Goal: Task Accomplishment & Management: Use online tool/utility

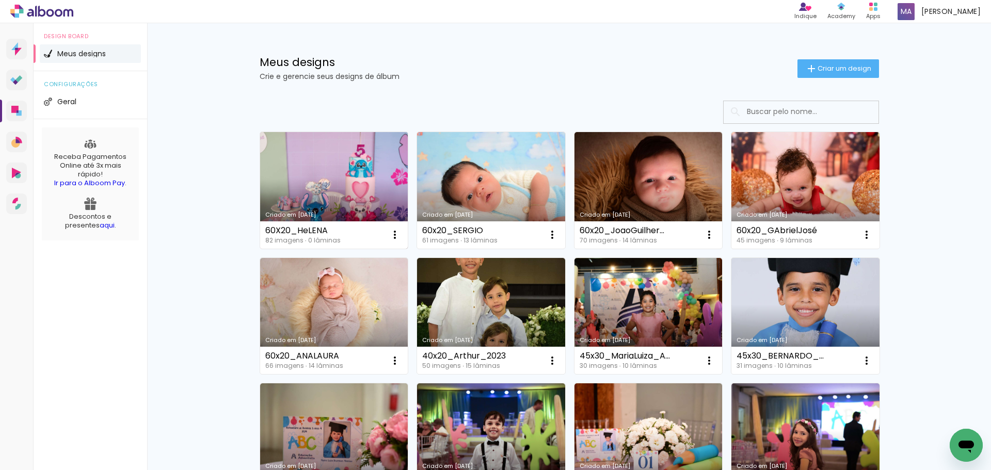
click at [320, 186] on link "Criado em [DATE]" at bounding box center [334, 190] width 148 height 117
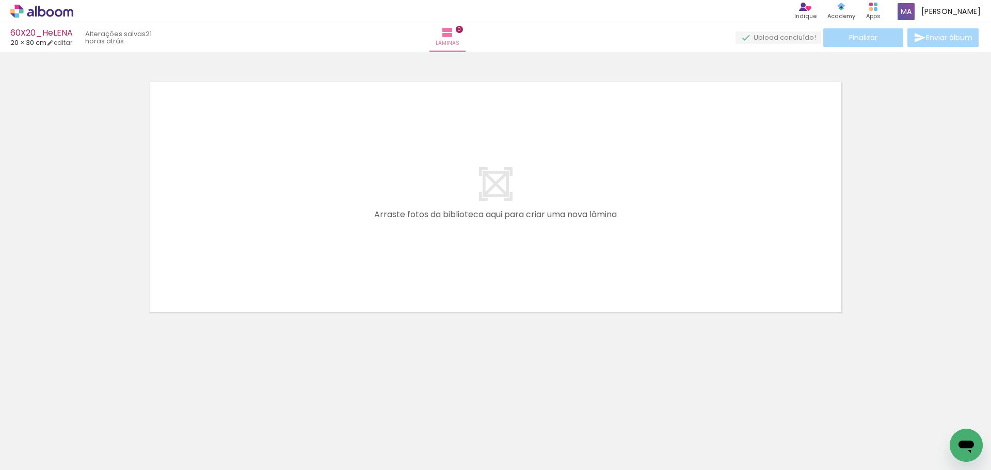
scroll to position [0, 2118]
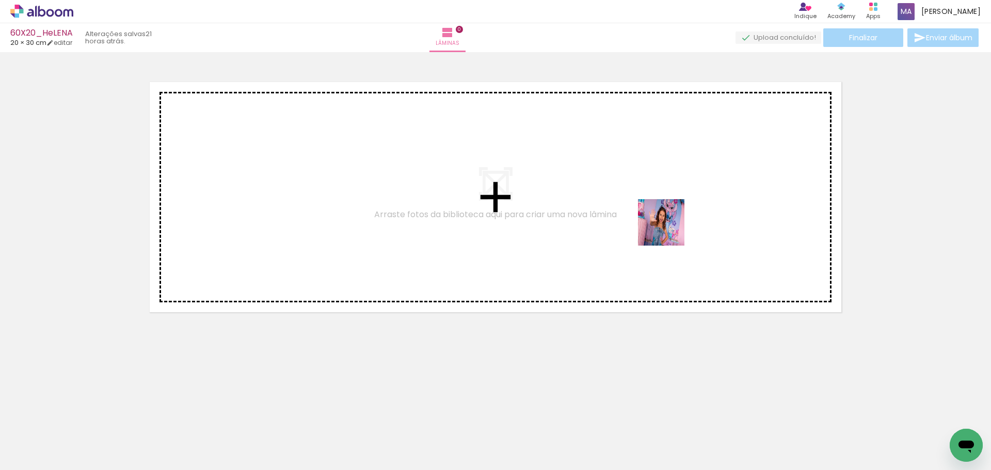
drag, startPoint x: 648, startPoint y: 436, endPoint x: 670, endPoint y: 228, distance: 209.8
click at [670, 228] on quentale-workspace at bounding box center [495, 235] width 991 height 470
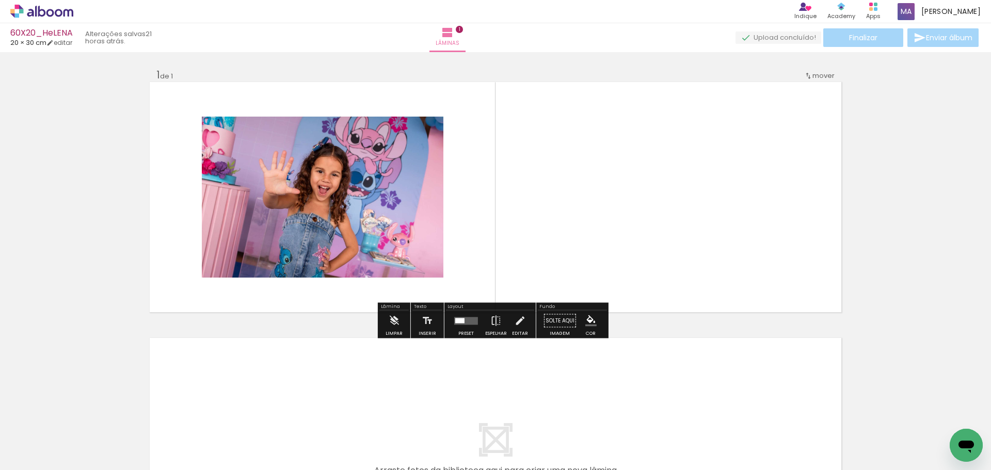
drag, startPoint x: 459, startPoint y: 319, endPoint x: 465, endPoint y: 326, distance: 9.5
click at [460, 319] on div at bounding box center [459, 320] width 9 height 5
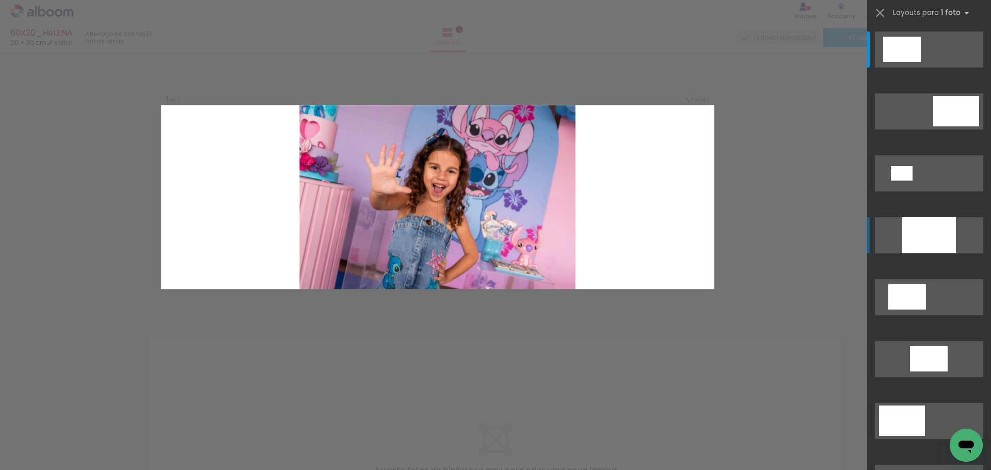
click at [919, 229] on div at bounding box center [929, 235] width 54 height 36
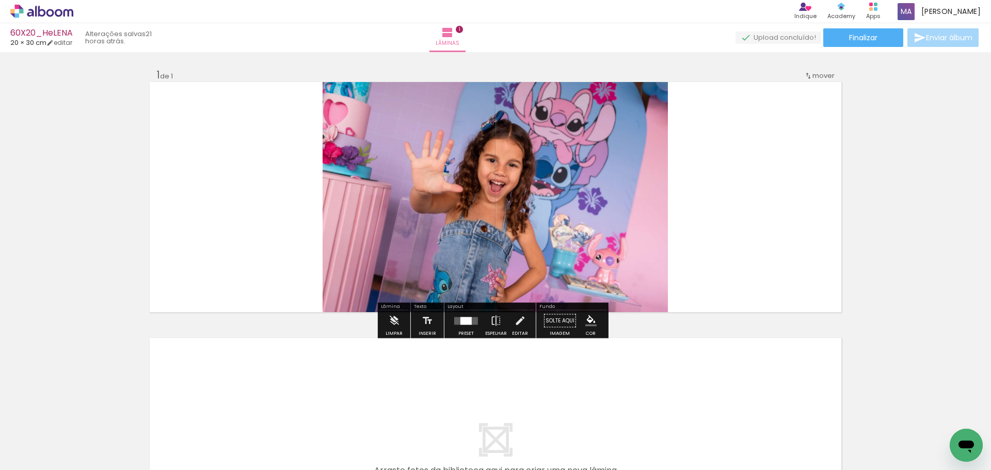
click at [559, 227] on quentale-photo at bounding box center [495, 197] width 345 height 230
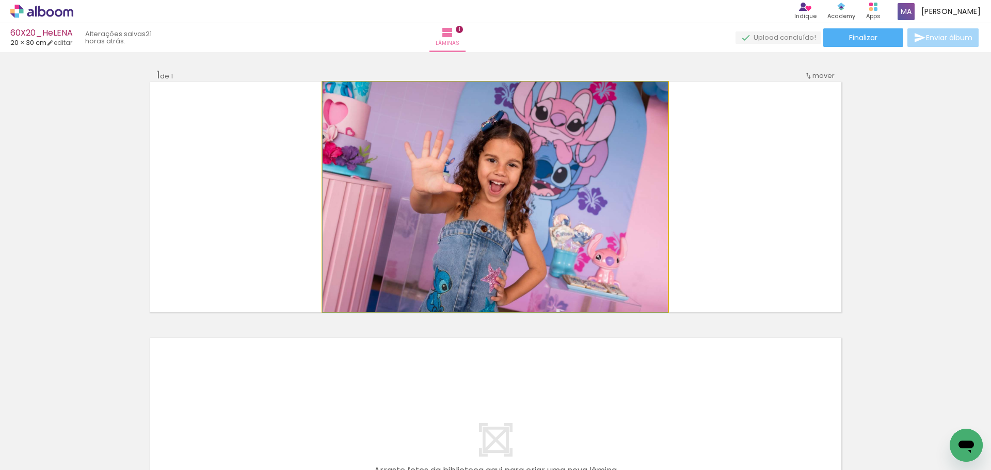
click at [559, 227] on quentale-photo at bounding box center [495, 197] width 345 height 230
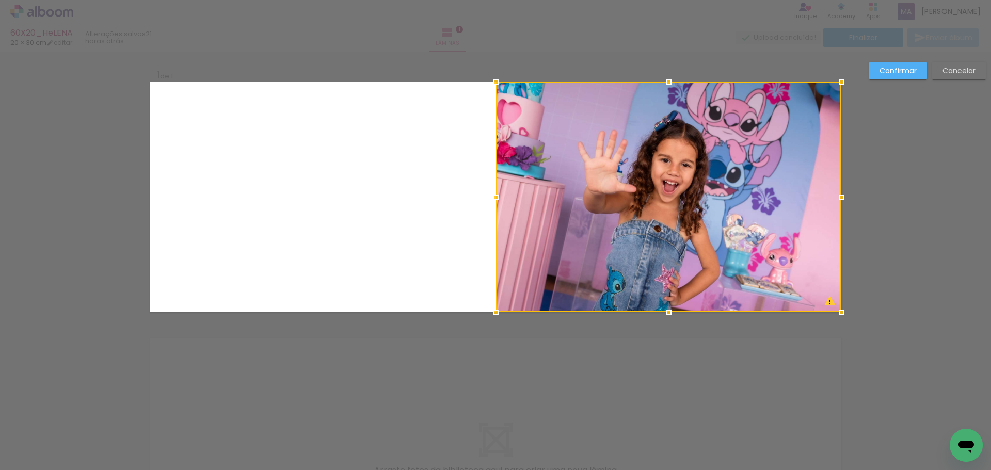
drag, startPoint x: 576, startPoint y: 230, endPoint x: 847, endPoint y: 128, distance: 289.7
click at [783, 227] on div at bounding box center [668, 197] width 345 height 230
click at [0, 0] on slot "Confirmar" at bounding box center [0, 0] width 0 height 0
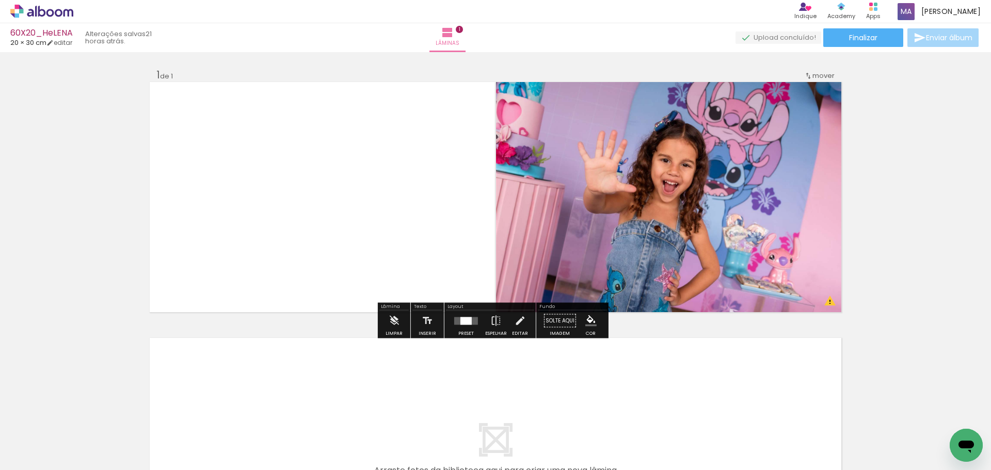
click at [586, 321] on iron-icon "color picker" at bounding box center [591, 321] width 11 height 11
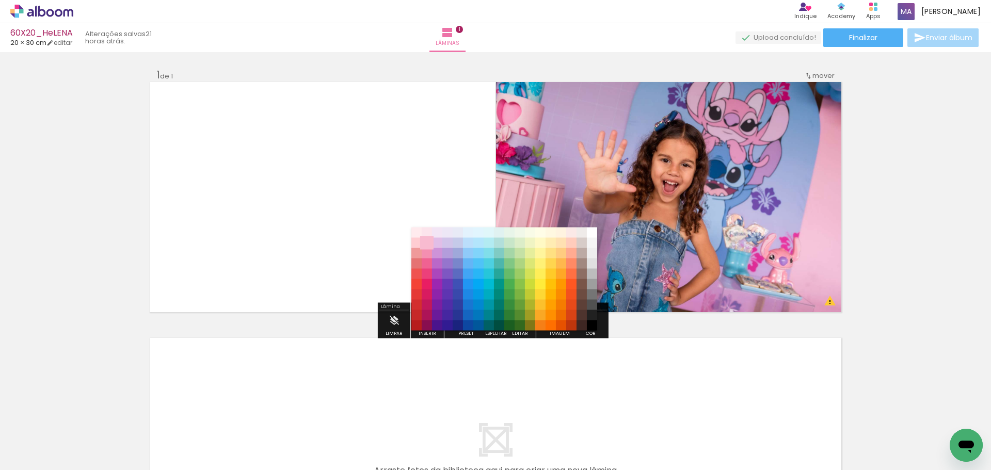
click at [426, 243] on paper-item "#f8bbd0" at bounding box center [427, 243] width 10 height 10
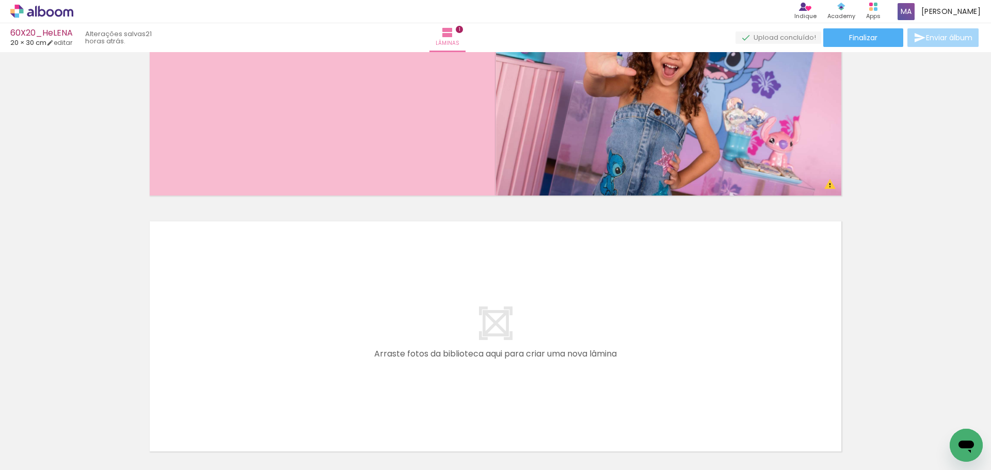
scroll to position [120, 0]
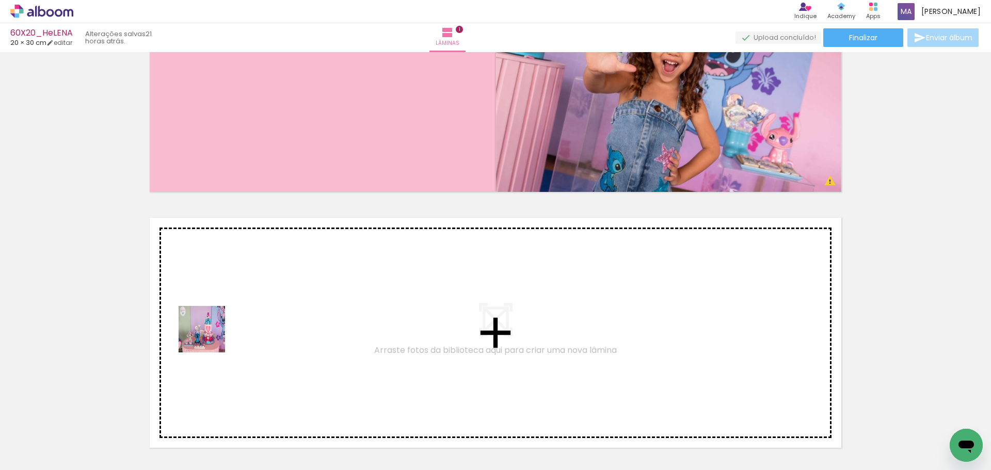
drag, startPoint x: 116, startPoint y: 430, endPoint x: 175, endPoint y: 424, distance: 58.7
click at [212, 332] on quentale-workspace at bounding box center [495, 235] width 991 height 470
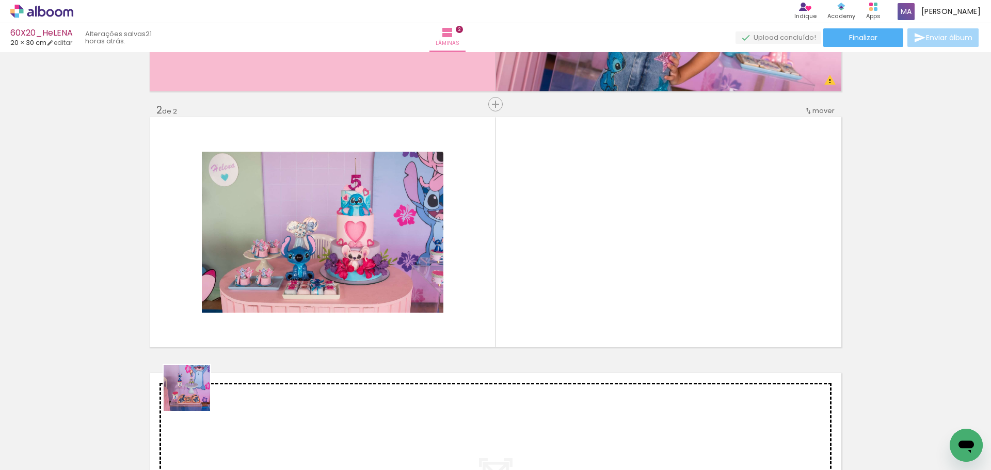
scroll to position [225, 0]
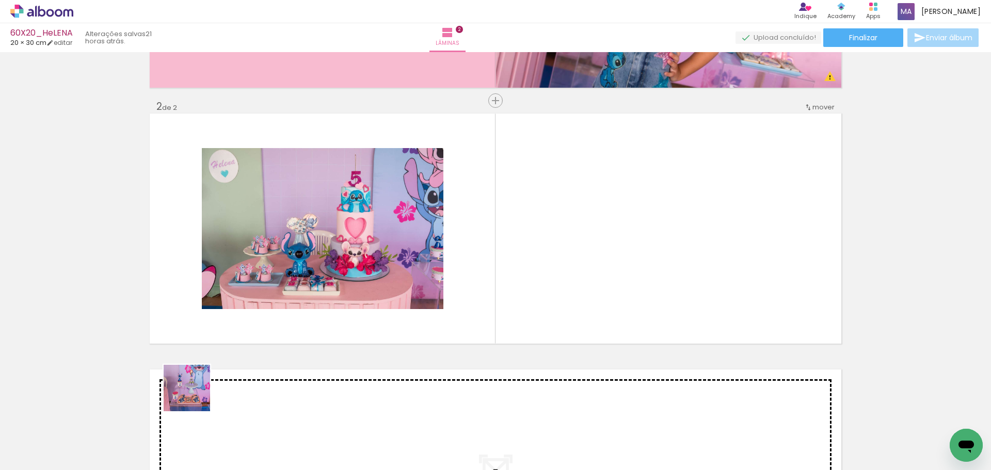
drag, startPoint x: 195, startPoint y: 396, endPoint x: 221, endPoint y: 424, distance: 38.7
click at [231, 323] on quentale-workspace at bounding box center [495, 235] width 991 height 470
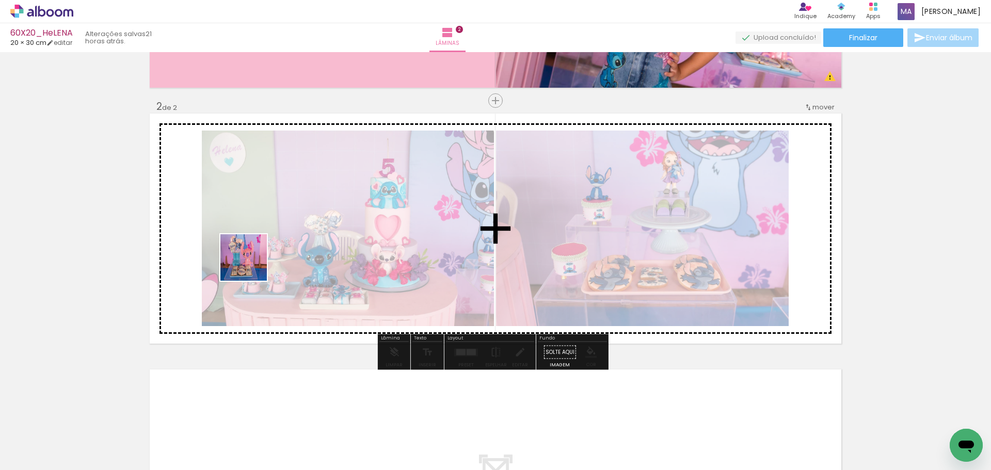
click at [251, 265] on quentale-workspace at bounding box center [495, 235] width 991 height 470
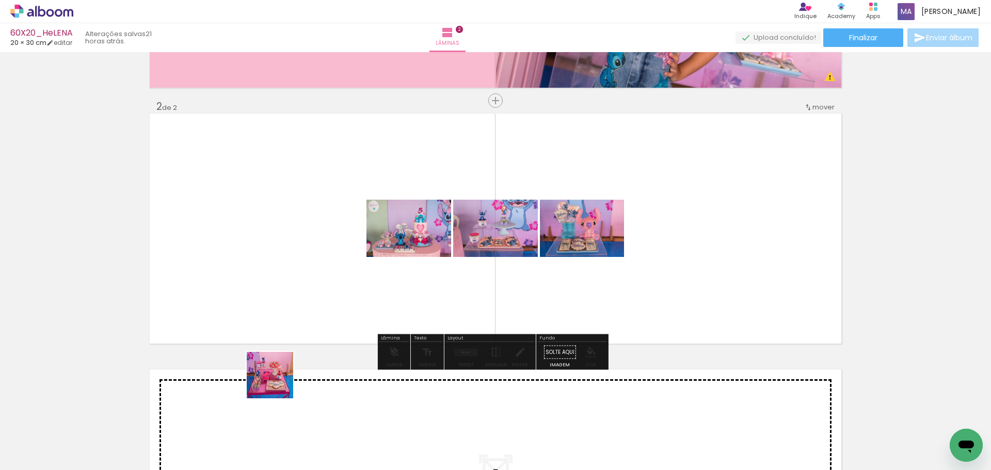
drag, startPoint x: 278, startPoint y: 383, endPoint x: 334, endPoint y: 440, distance: 80.3
click at [276, 279] on quentale-workspace at bounding box center [495, 235] width 991 height 470
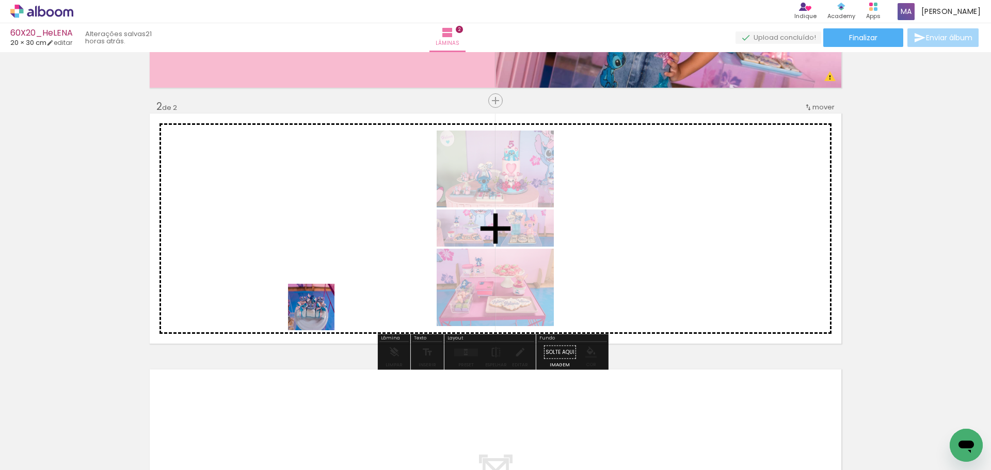
drag, startPoint x: 335, startPoint y: 435, endPoint x: 401, endPoint y: 434, distance: 66.1
click at [319, 299] on quentale-workspace at bounding box center [495, 235] width 991 height 470
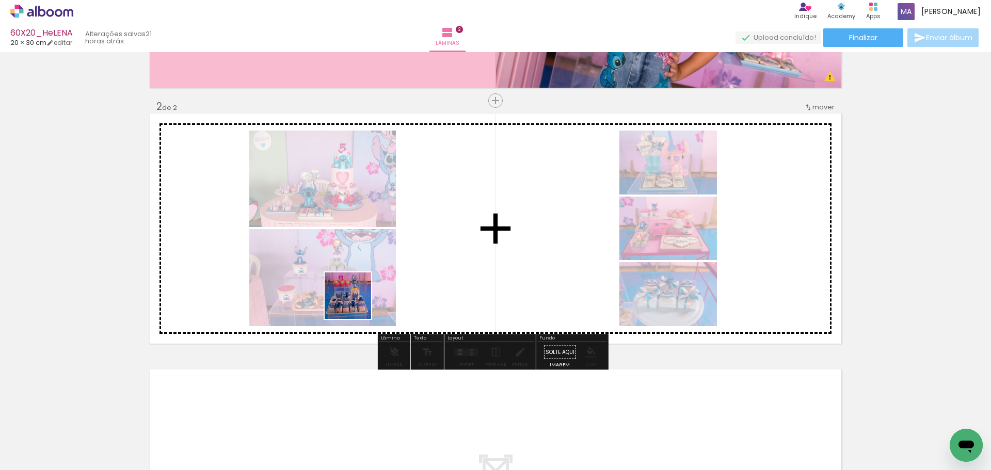
drag, startPoint x: 397, startPoint y: 434, endPoint x: 445, endPoint y: 436, distance: 48.0
click at [362, 280] on quentale-workspace at bounding box center [495, 235] width 991 height 470
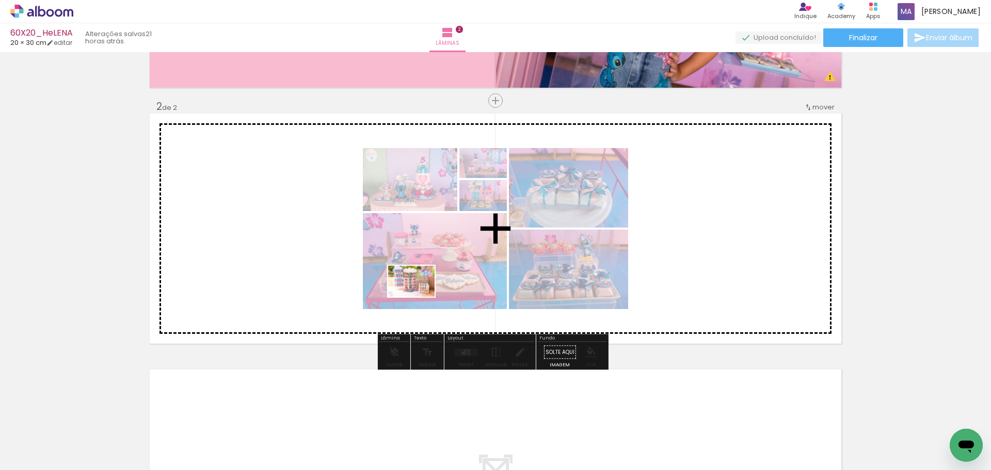
drag, startPoint x: 449, startPoint y: 423, endPoint x: 445, endPoint y: 323, distance: 99.8
click at [419, 297] on quentale-workspace at bounding box center [495, 235] width 991 height 470
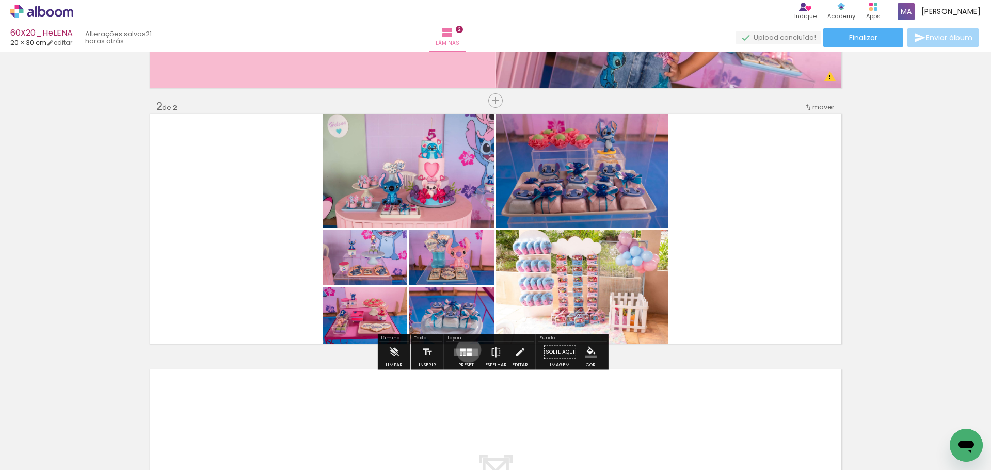
click at [467, 350] on div at bounding box center [469, 350] width 5 height 3
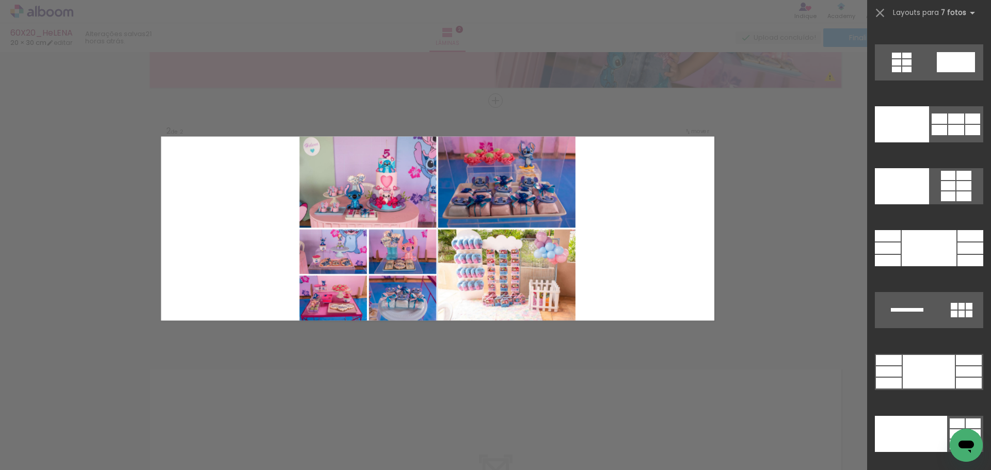
scroll to position [12380, 0]
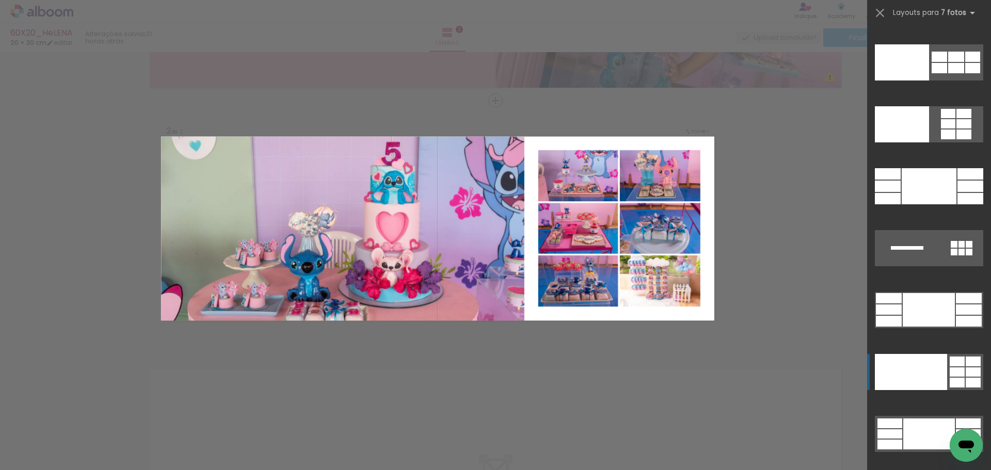
click at [902, 363] on div at bounding box center [911, 372] width 72 height 36
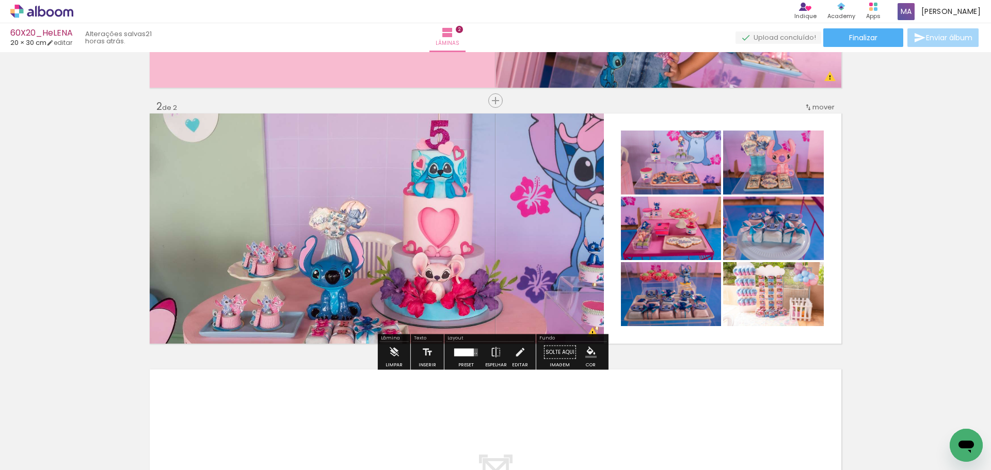
click at [586, 350] on iron-icon "color picker" at bounding box center [591, 352] width 11 height 11
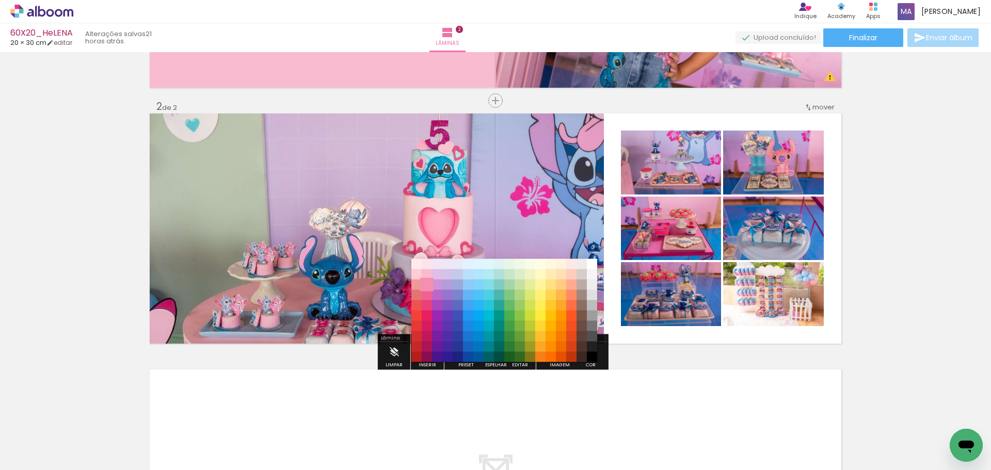
click at [424, 285] on paper-item "#f48fb1" at bounding box center [427, 285] width 10 height 10
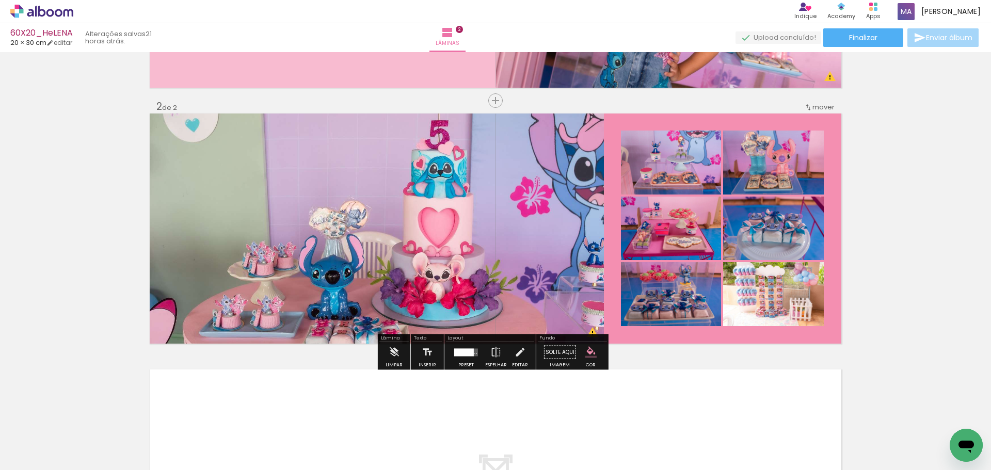
click at [589, 350] on iron-icon "color picker" at bounding box center [591, 352] width 11 height 11
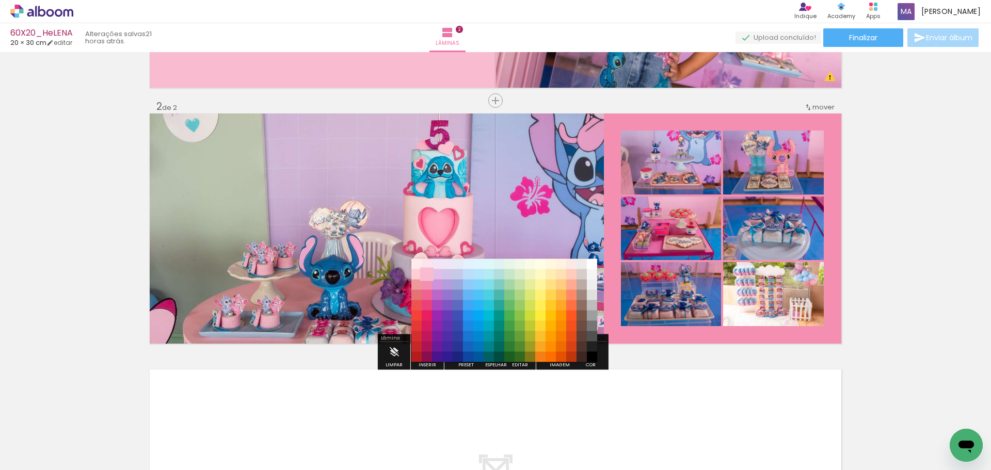
click at [427, 273] on paper-item "#f8bbd0" at bounding box center [427, 275] width 10 height 10
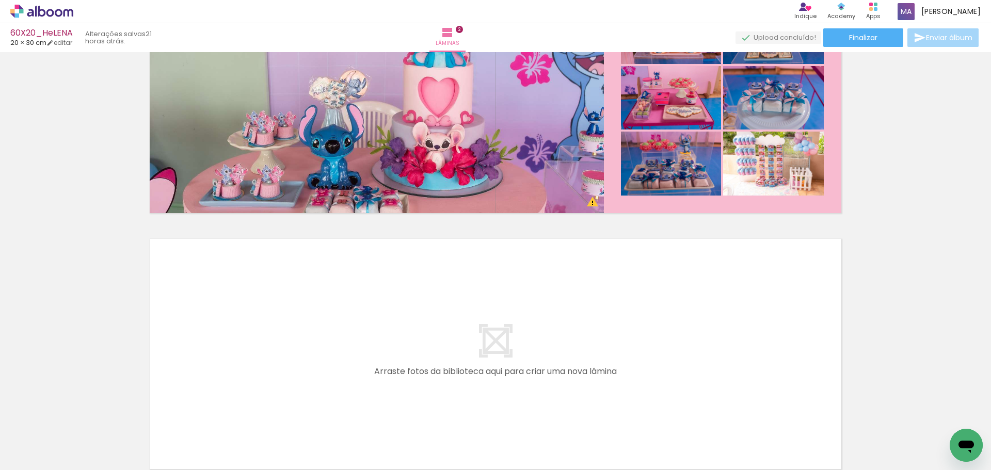
scroll to position [345, 0]
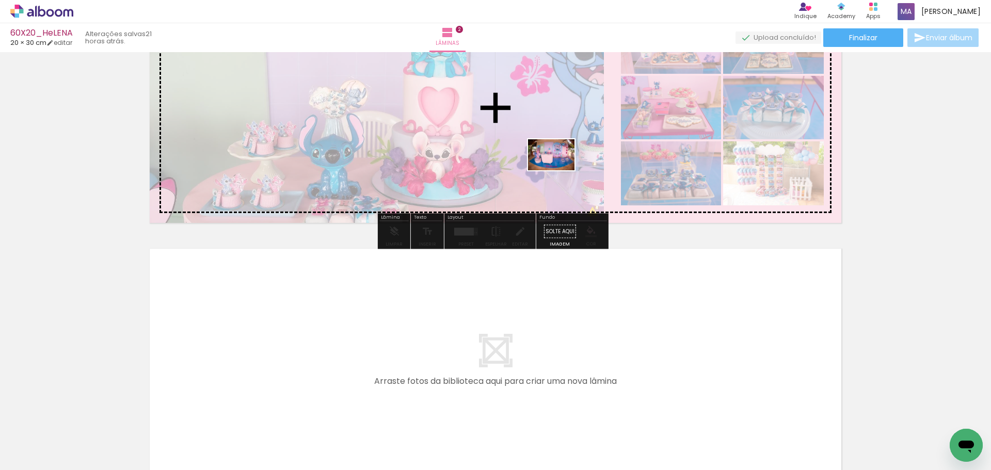
drag, startPoint x: 740, startPoint y: 440, endPoint x: 559, endPoint y: 170, distance: 325.2
click at [559, 170] on quentale-workspace at bounding box center [495, 235] width 991 height 470
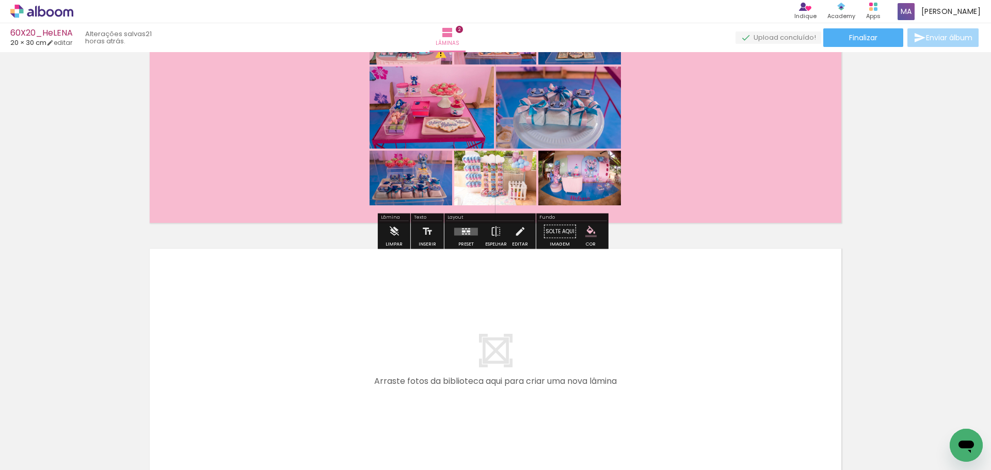
click at [466, 228] on quentale-layouter at bounding box center [466, 232] width 24 height 8
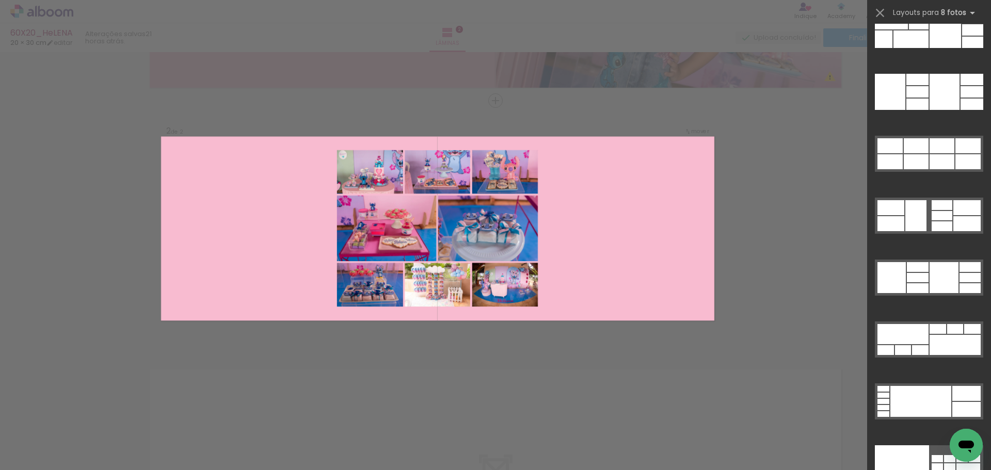
scroll to position [5322, 0]
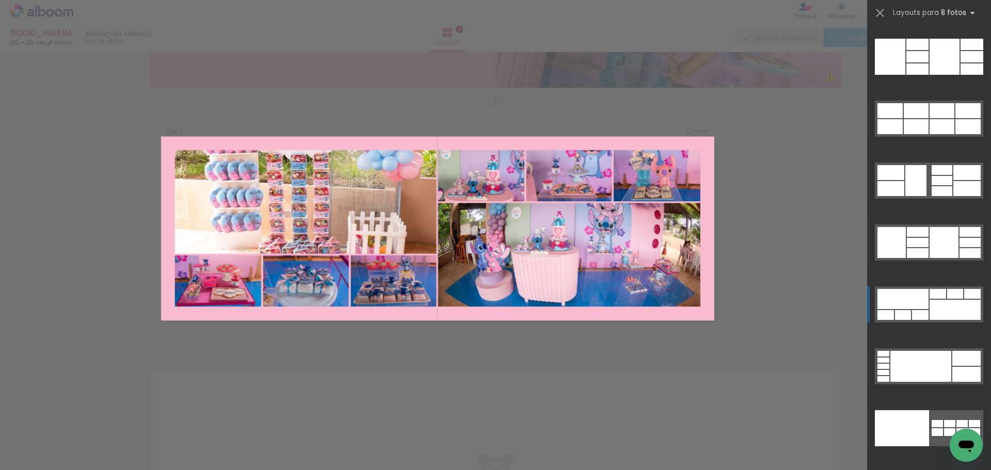
click at [890, 351] on div at bounding box center [884, 354] width 12 height 6
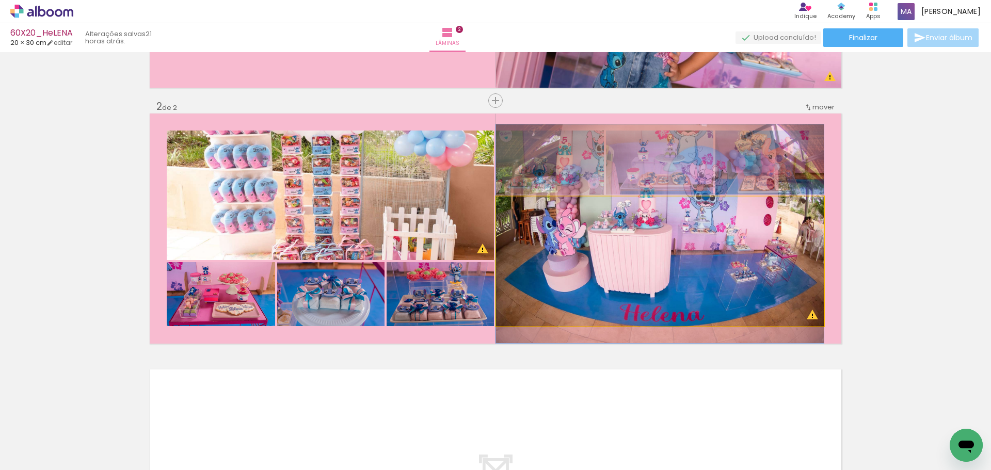
drag, startPoint x: 610, startPoint y: 246, endPoint x: 612, endPoint y: 219, distance: 27.5
click at [664, 296] on quentale-photo at bounding box center [660, 262] width 328 height 130
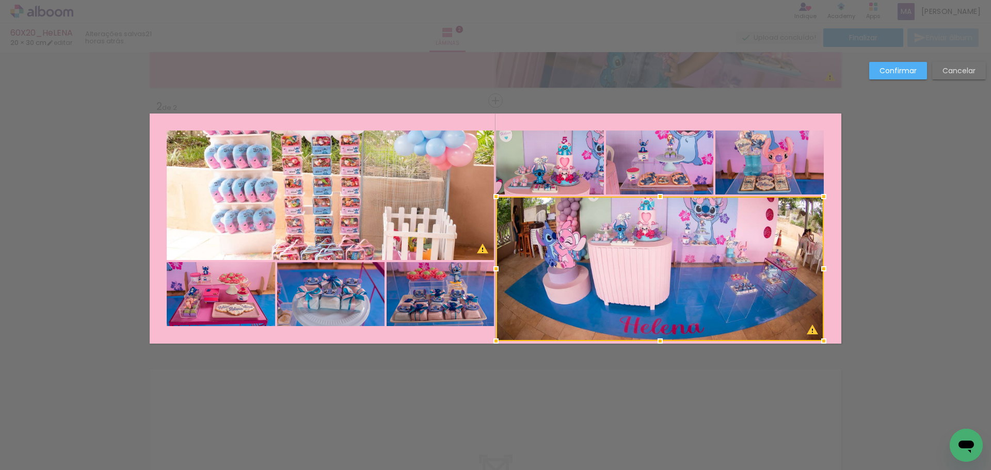
click at [669, 385] on div "Inserir lâmina 1 de 2 Inserir lâmina 2 de 2 O Designbox precisará aumentar a su…" at bounding box center [495, 224] width 991 height 793
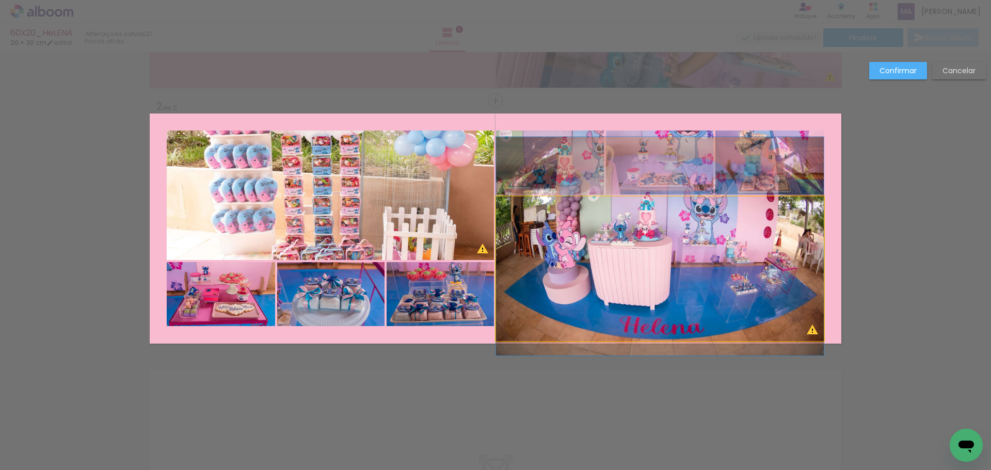
drag, startPoint x: 657, startPoint y: 313, endPoint x: 658, endPoint y: 321, distance: 7.3
click at [657, 316] on quentale-photo at bounding box center [660, 269] width 328 height 145
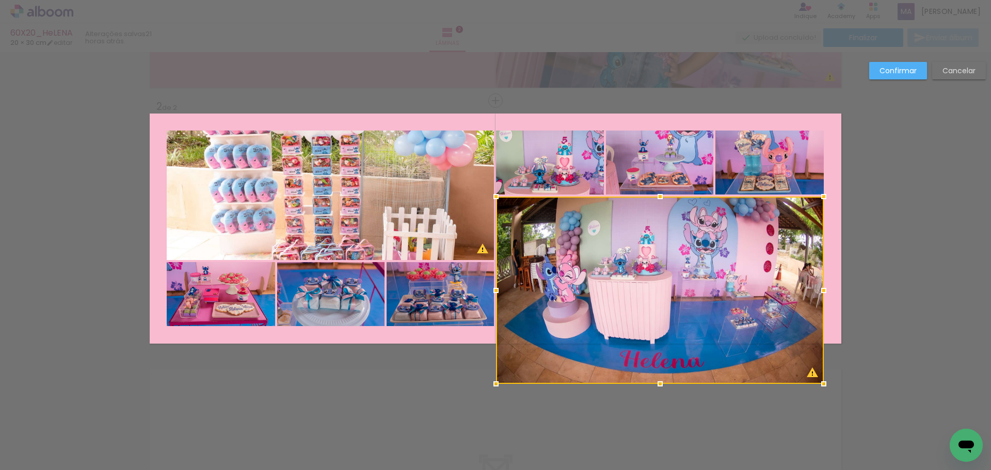
drag, startPoint x: 658, startPoint y: 343, endPoint x: 683, endPoint y: 364, distance: 32.3
click at [675, 392] on div "Inserir lâmina 1 de 2 Inserir lâmina 2 de 2 O Designbox precisará aumentar a su…" at bounding box center [495, 224] width 991 height 793
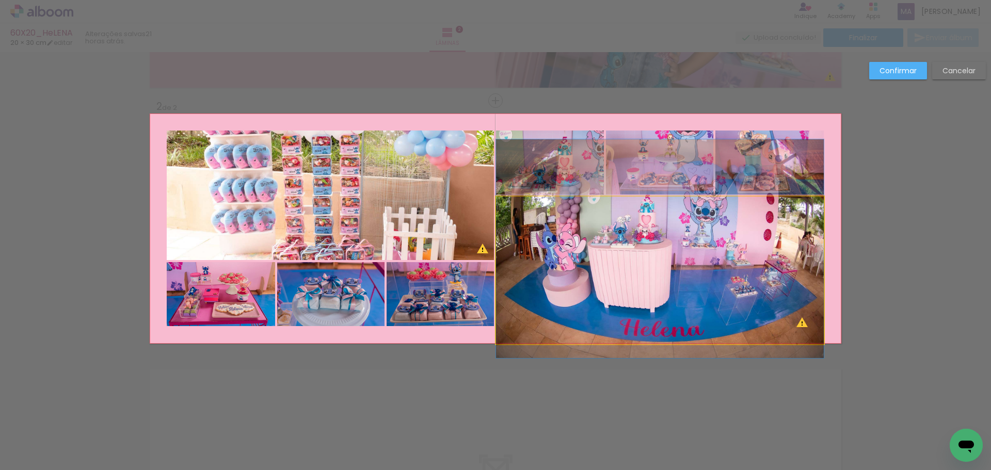
drag, startPoint x: 728, startPoint y: 290, endPoint x: 784, endPoint y: 279, distance: 56.8
click at [730, 289] on quentale-photo at bounding box center [660, 271] width 328 height 148
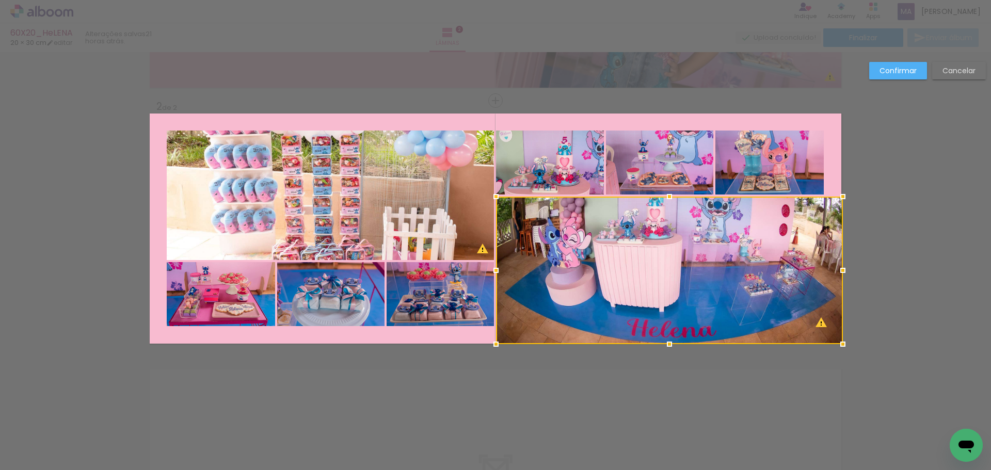
drag, startPoint x: 819, startPoint y: 270, endPoint x: 904, endPoint y: 259, distance: 85.4
click at [904, 259] on div "Inserir lâmina 1 de 2 Inserir lâmina 2 de 2 O Designbox precisará aumentar a su…" at bounding box center [495, 224] width 991 height 793
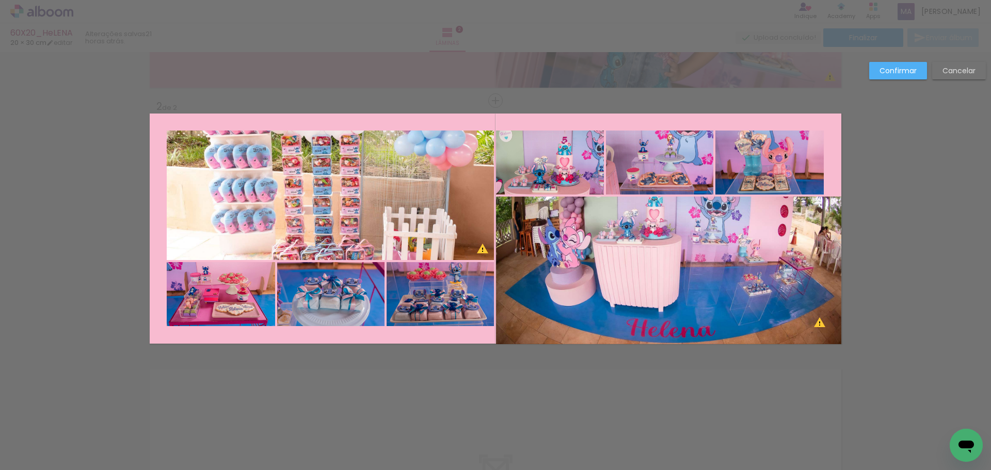
click at [579, 269] on quentale-photo at bounding box center [668, 271] width 345 height 148
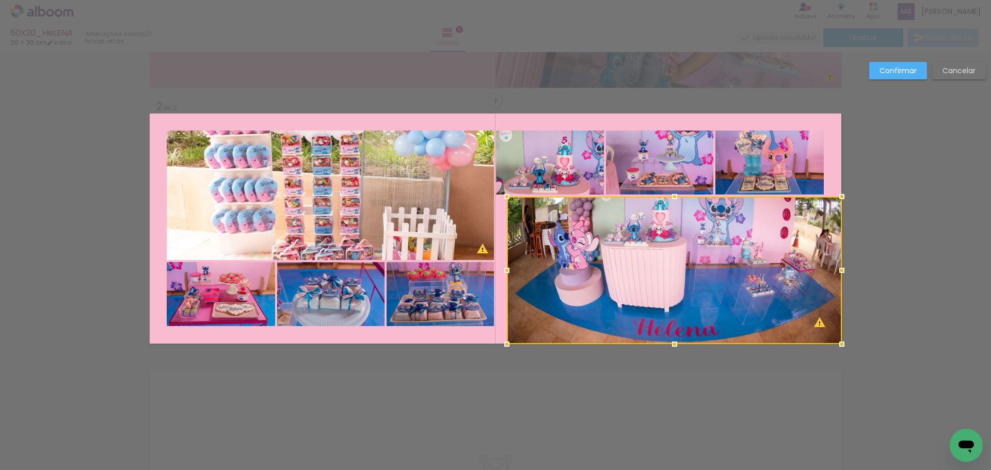
drag, startPoint x: 503, startPoint y: 273, endPoint x: 442, endPoint y: 277, distance: 61.6
click at [442, 277] on album-spread "2 de 2" at bounding box center [496, 229] width 692 height 230
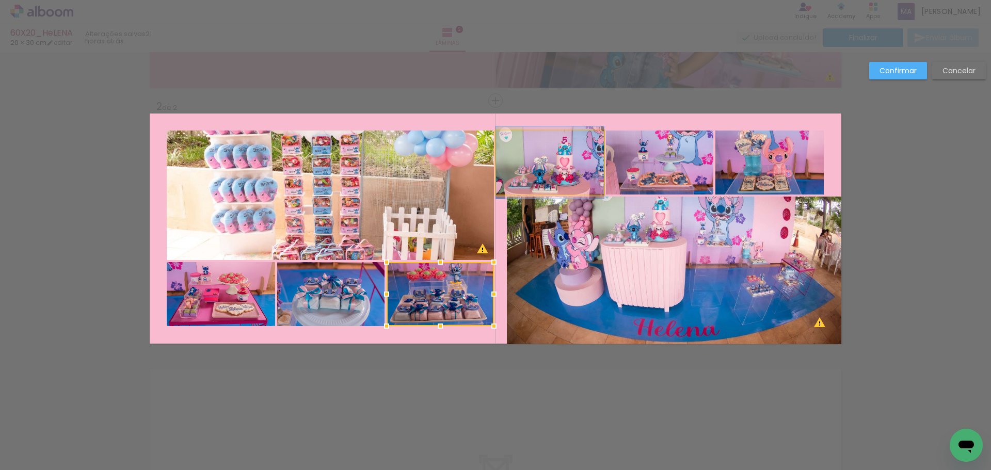
click at [540, 167] on quentale-photo at bounding box center [550, 163] width 108 height 64
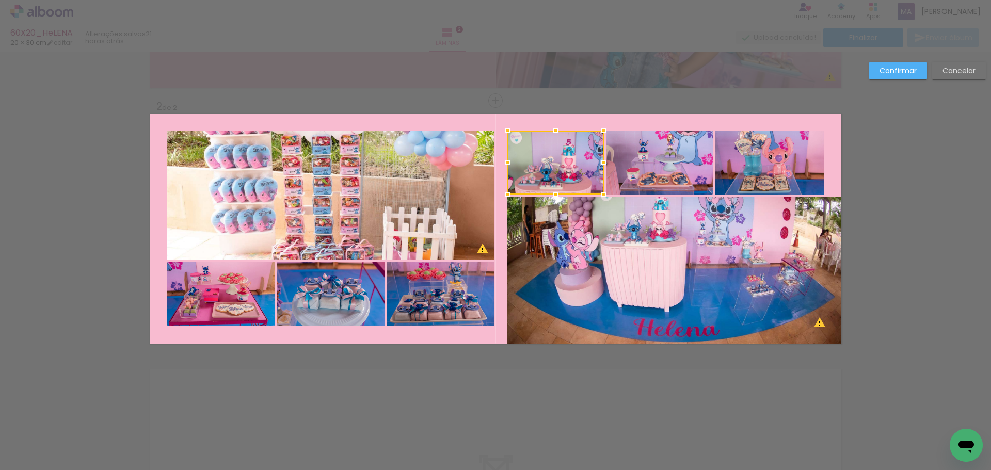
drag, startPoint x: 491, startPoint y: 162, endPoint x: 502, endPoint y: 164, distance: 11.5
click at [502, 164] on div at bounding box center [507, 162] width 21 height 21
click at [563, 164] on quentale-photo at bounding box center [556, 163] width 97 height 64
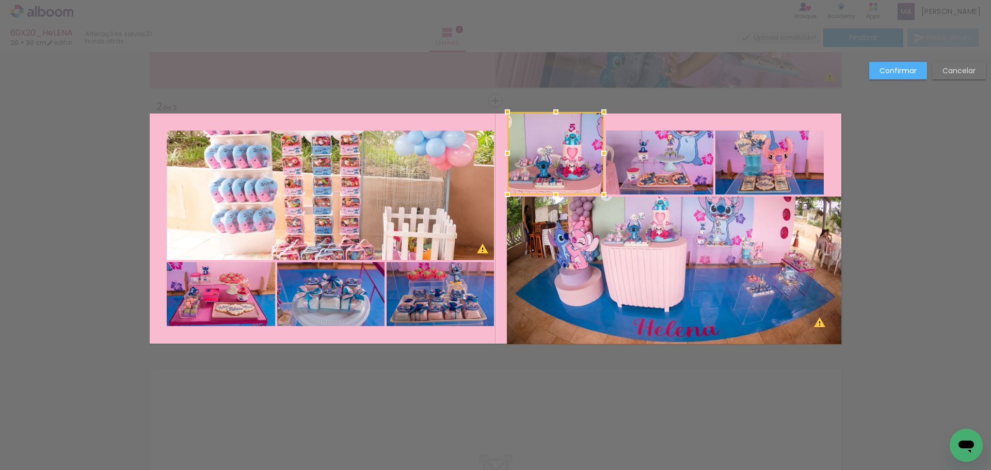
drag, startPoint x: 553, startPoint y: 132, endPoint x: 548, endPoint y: 105, distance: 27.3
click at [548, 105] on div at bounding box center [556, 112] width 21 height 21
click at [670, 154] on quentale-photo at bounding box center [659, 163] width 107 height 64
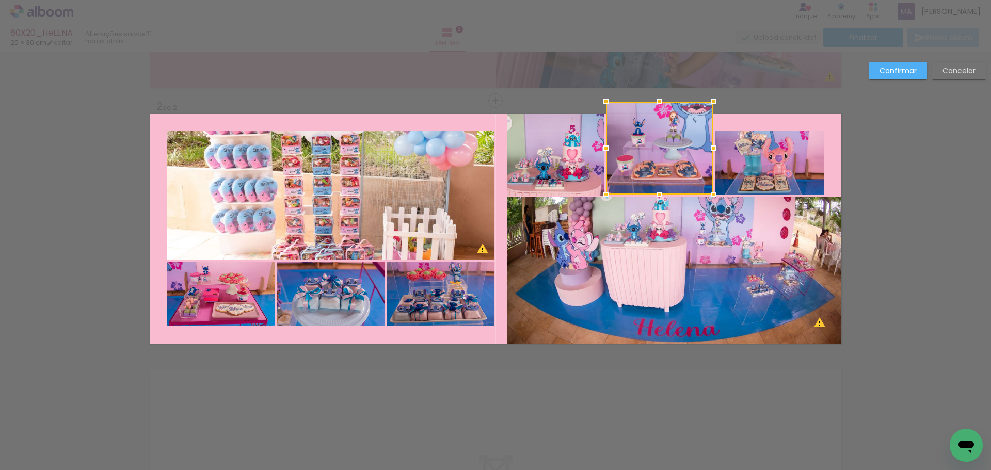
drag, startPoint x: 656, startPoint y: 134, endPoint x: 650, endPoint y: 107, distance: 27.1
click at [650, 107] on div at bounding box center [660, 101] width 21 height 21
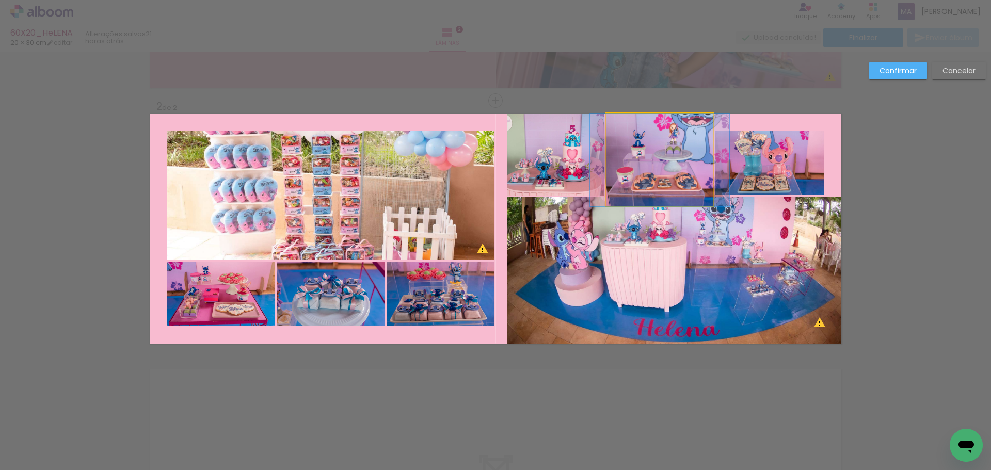
click at [653, 141] on quentale-photo at bounding box center [659, 160] width 107 height 93
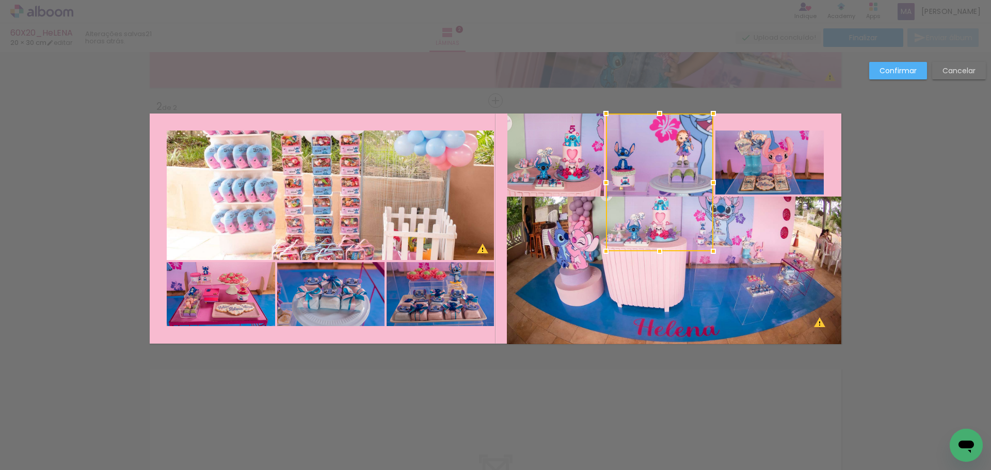
drag, startPoint x: 657, startPoint y: 194, endPoint x: 658, endPoint y: 175, distance: 19.1
click at [658, 175] on div at bounding box center [659, 183] width 107 height 138
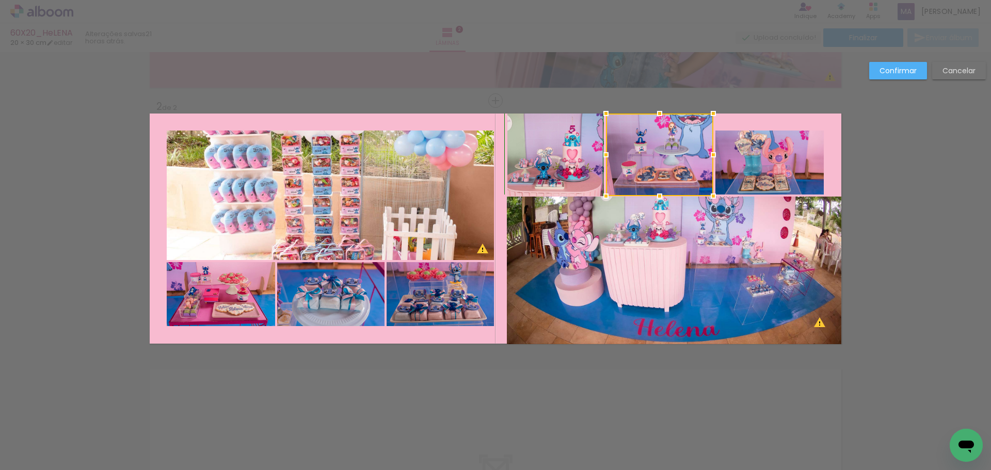
drag, startPoint x: 658, startPoint y: 264, endPoint x: 661, endPoint y: 192, distance: 72.4
click at [661, 192] on div at bounding box center [660, 196] width 21 height 21
click at [753, 170] on quentale-photo at bounding box center [770, 163] width 108 height 64
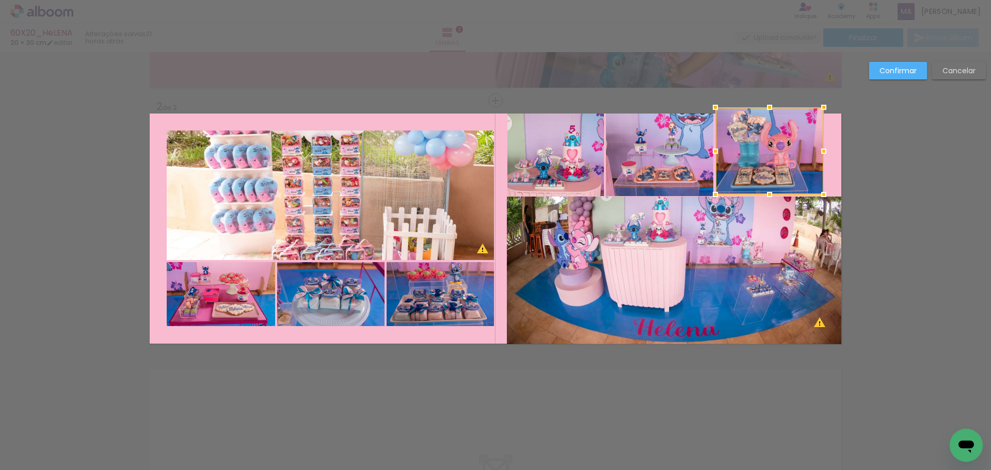
drag, startPoint x: 766, startPoint y: 134, endPoint x: 763, endPoint y: 106, distance: 27.5
click at [763, 106] on div at bounding box center [770, 107] width 21 height 21
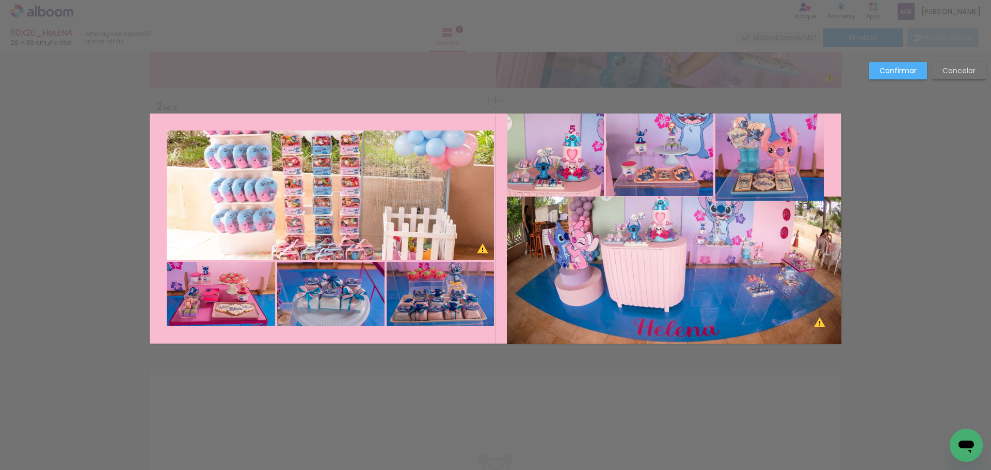
click at [798, 172] on quentale-photo at bounding box center [770, 157] width 108 height 87
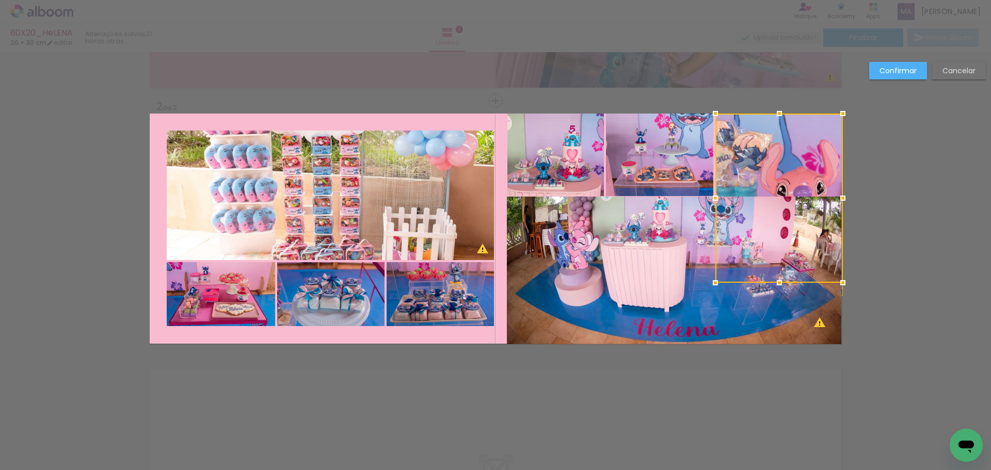
drag, startPoint x: 830, startPoint y: 156, endPoint x: 857, endPoint y: 182, distance: 37.6
click at [886, 161] on div "Inserir lâmina 1 de 2 Inserir lâmina 2 de 2 O Designbox precisará aumentar a su…" at bounding box center [495, 224] width 991 height 793
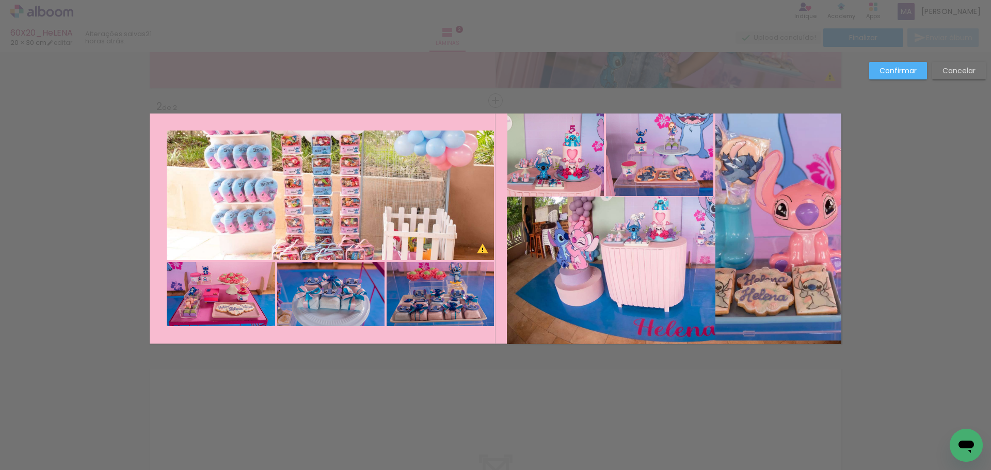
click at [777, 172] on quentale-photo at bounding box center [779, 227] width 126 height 227
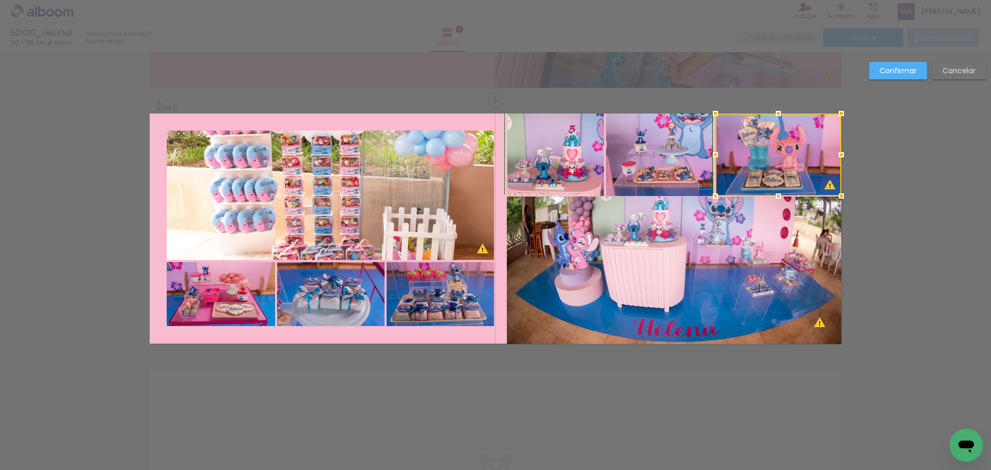
drag, startPoint x: 778, startPoint y: 341, endPoint x: 800, endPoint y: 195, distance: 147.9
click at [800, 195] on div at bounding box center [779, 155] width 126 height 83
click at [680, 168] on quentale-photo at bounding box center [659, 155] width 107 height 83
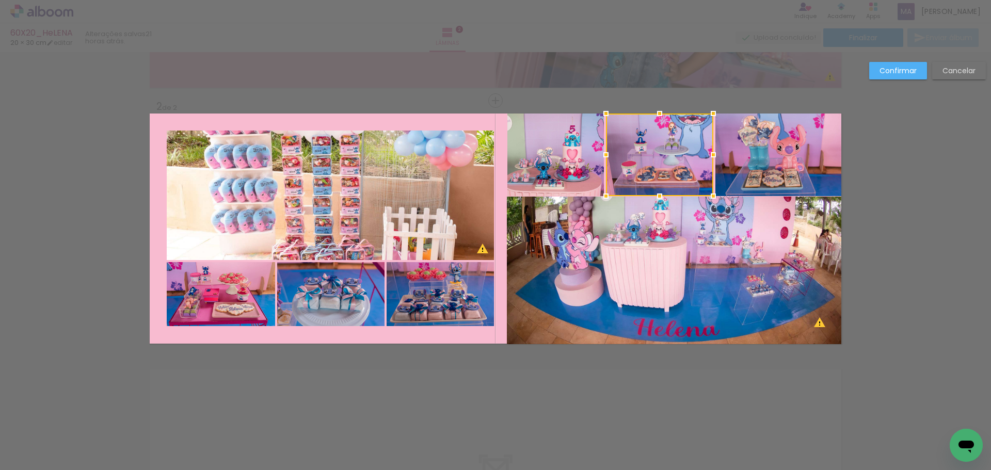
click at [541, 166] on quentale-photo at bounding box center [556, 155] width 97 height 83
drag, startPoint x: 659, startPoint y: 266, endPoint x: 675, endPoint y: 238, distance: 32.2
click at [660, 266] on quentale-photo at bounding box center [674, 271] width 335 height 148
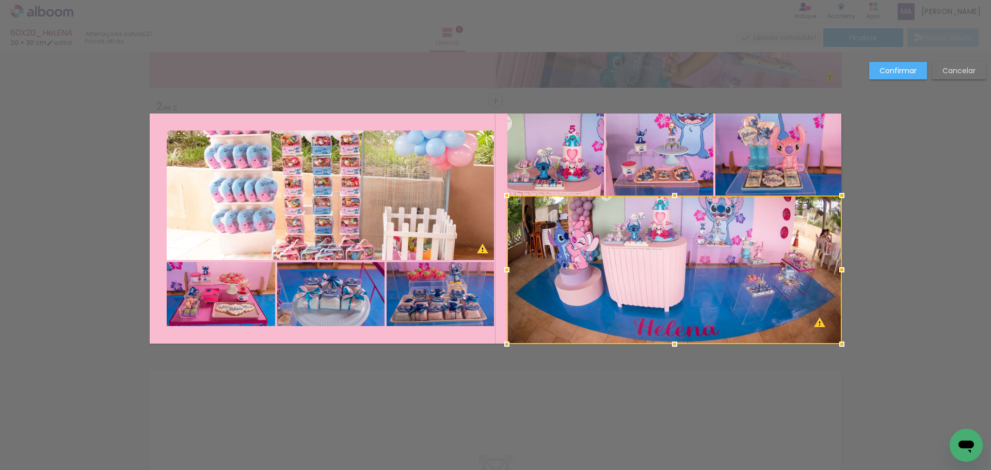
click at [672, 200] on div at bounding box center [675, 195] width 21 height 21
click at [666, 166] on quentale-photo at bounding box center [659, 155] width 107 height 83
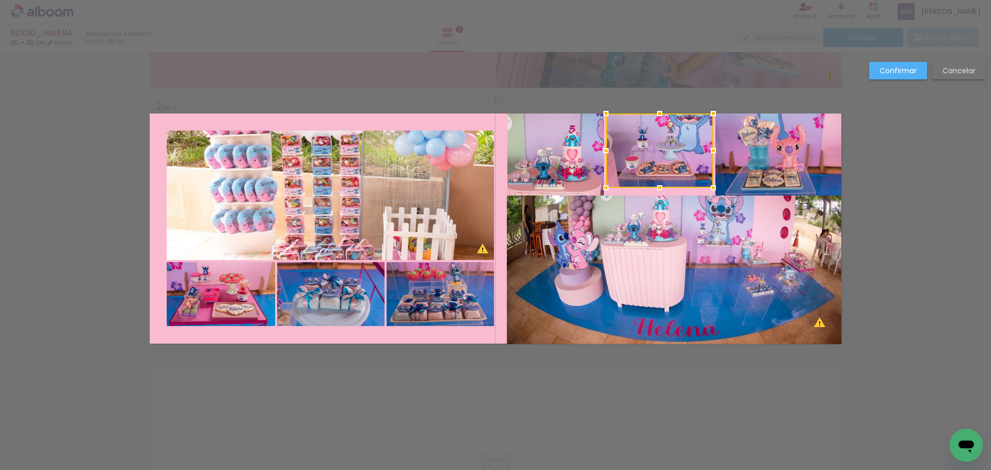
click at [658, 185] on div at bounding box center [660, 188] width 21 height 21
click at [734, 169] on quentale-photo at bounding box center [779, 155] width 126 height 83
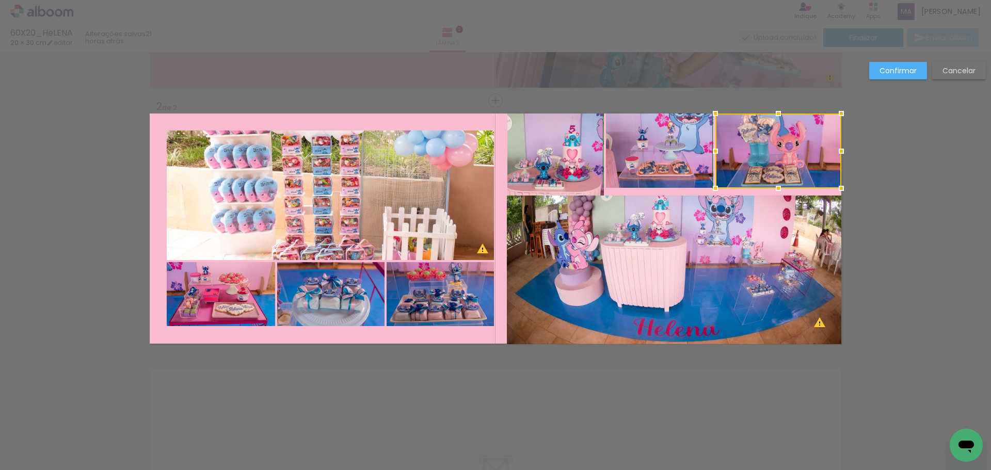
drag, startPoint x: 774, startPoint y: 194, endPoint x: 776, endPoint y: 185, distance: 9.4
click at [776, 185] on div at bounding box center [778, 188] width 21 height 21
click at [576, 163] on quentale-photo at bounding box center [556, 155] width 97 height 83
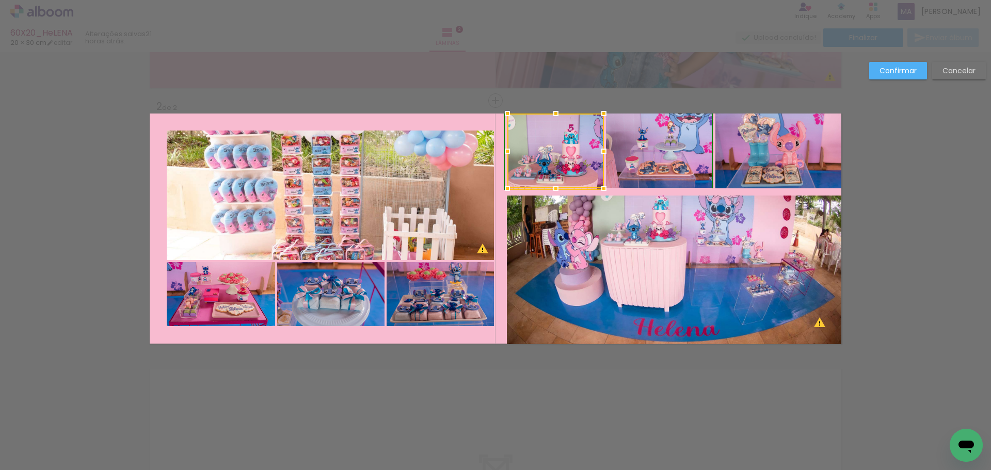
drag, startPoint x: 553, startPoint y: 194, endPoint x: 553, endPoint y: 186, distance: 7.2
click at [553, 186] on div at bounding box center [556, 188] width 21 height 21
click at [557, 190] on div at bounding box center [556, 189] width 21 height 21
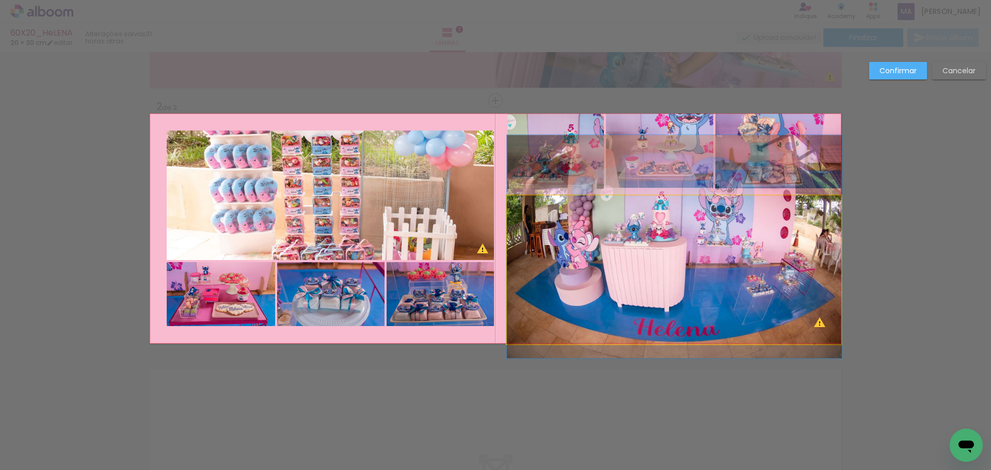
drag, startPoint x: 661, startPoint y: 218, endPoint x: 667, endPoint y: 203, distance: 16.3
click at [662, 218] on quentale-photo at bounding box center [674, 270] width 335 height 149
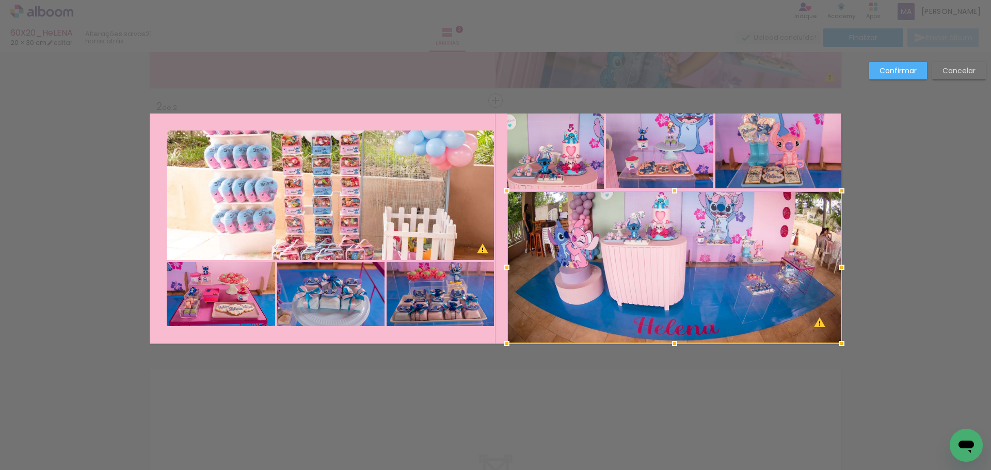
drag, startPoint x: 673, startPoint y: 195, endPoint x: 673, endPoint y: 190, distance: 5.2
click at [673, 190] on div at bounding box center [675, 191] width 21 height 21
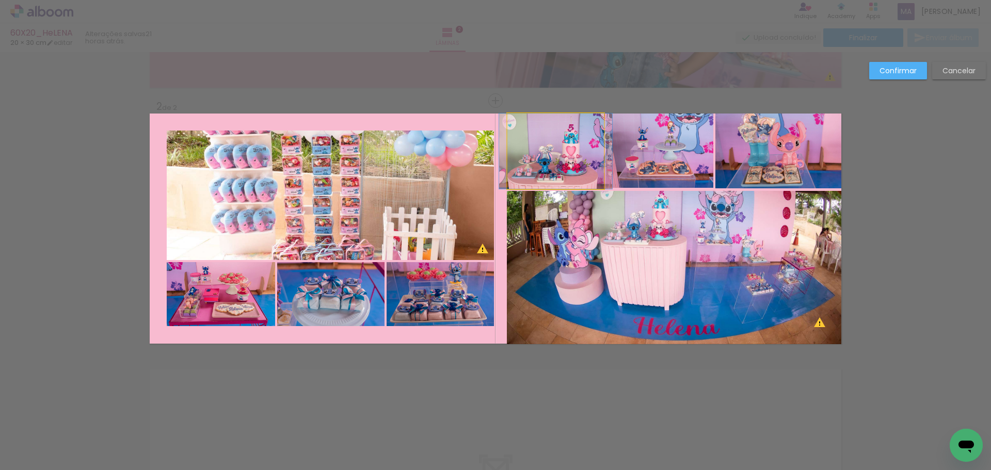
click at [567, 160] on quentale-photo at bounding box center [556, 151] width 97 height 75
click at [554, 187] on div at bounding box center [556, 188] width 21 height 21
click at [442, 122] on quentale-layouter at bounding box center [496, 229] width 692 height 230
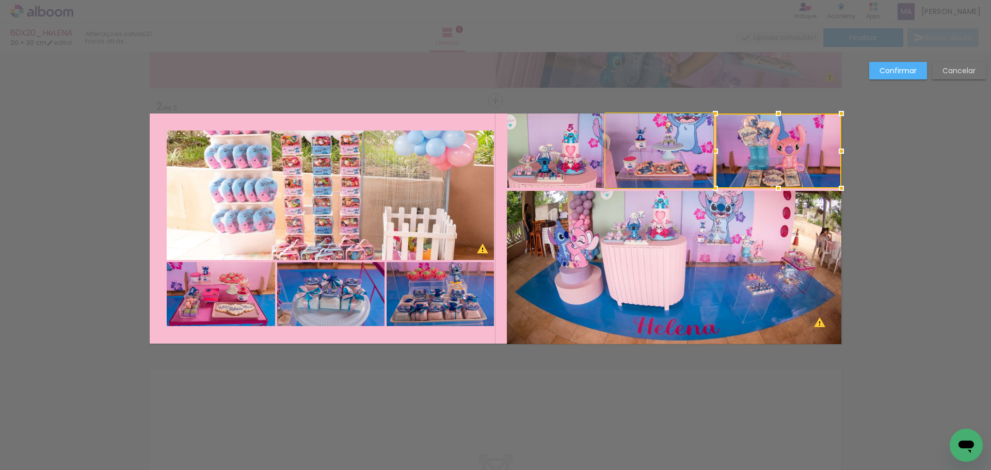
drag, startPoint x: 673, startPoint y: 148, endPoint x: 670, endPoint y: 157, distance: 9.3
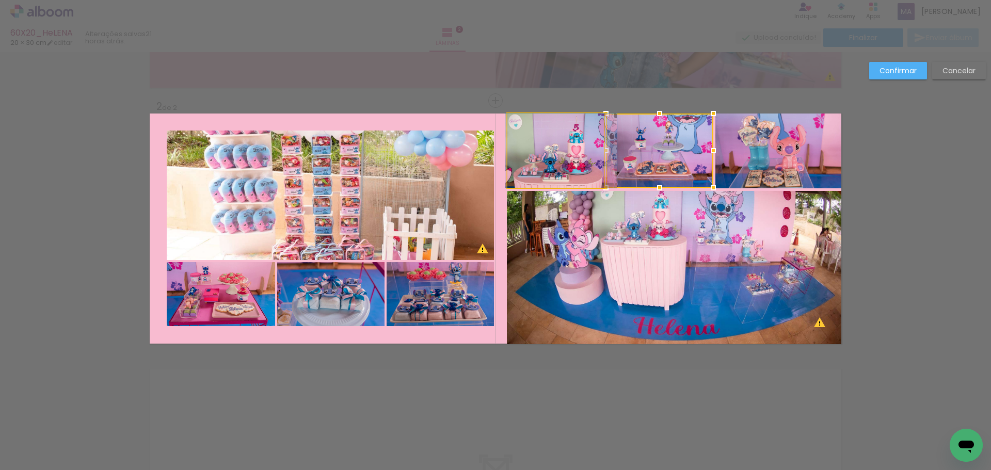
drag, startPoint x: 545, startPoint y: 147, endPoint x: 550, endPoint y: 142, distance: 6.6
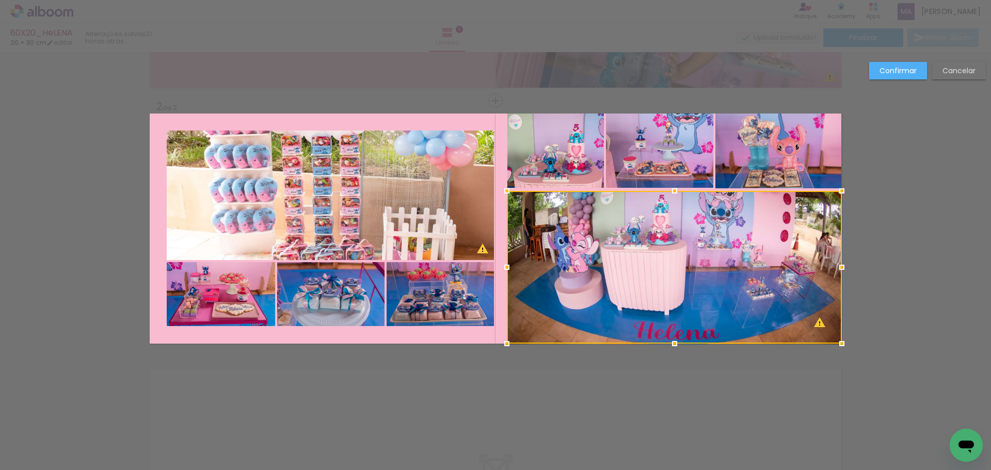
click at [0, 0] on slot "Confirmar" at bounding box center [0, 0] width 0 height 0
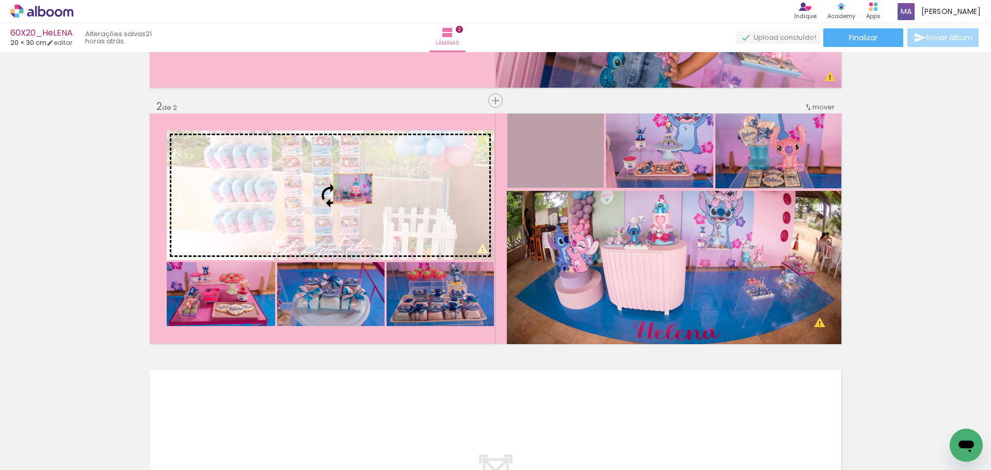
drag, startPoint x: 571, startPoint y: 148, endPoint x: 349, endPoint y: 189, distance: 225.3
click at [0, 0] on slot at bounding box center [0, 0] width 0 height 0
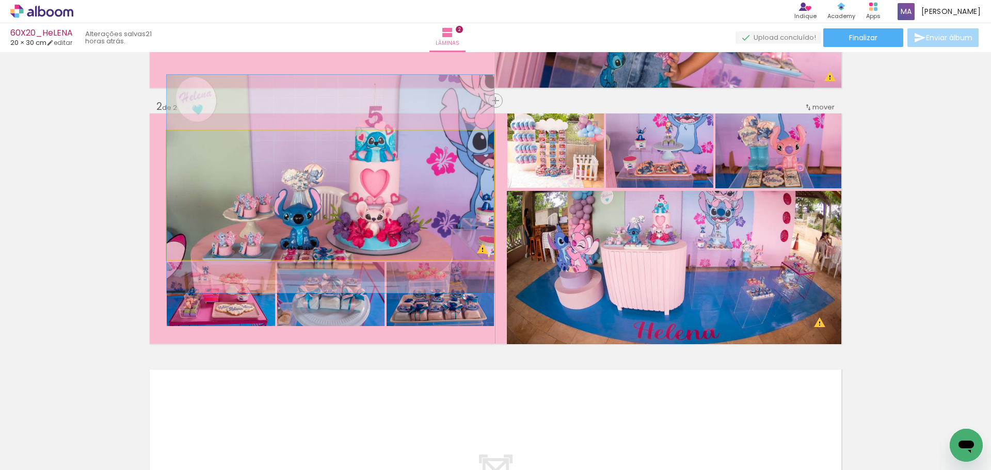
drag, startPoint x: 393, startPoint y: 198, endPoint x: 393, endPoint y: 188, distance: 10.3
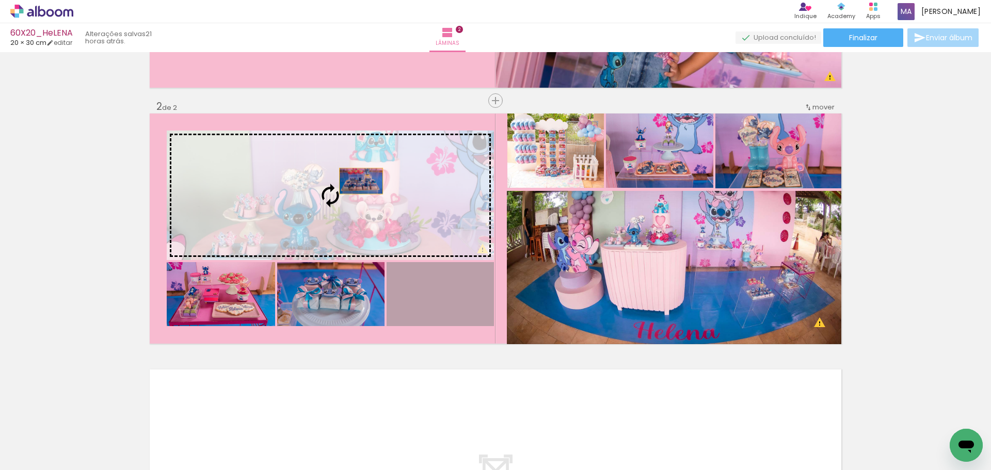
drag, startPoint x: 426, startPoint y: 303, endPoint x: 357, endPoint y: 181, distance: 139.9
click at [0, 0] on slot at bounding box center [0, 0] width 0 height 0
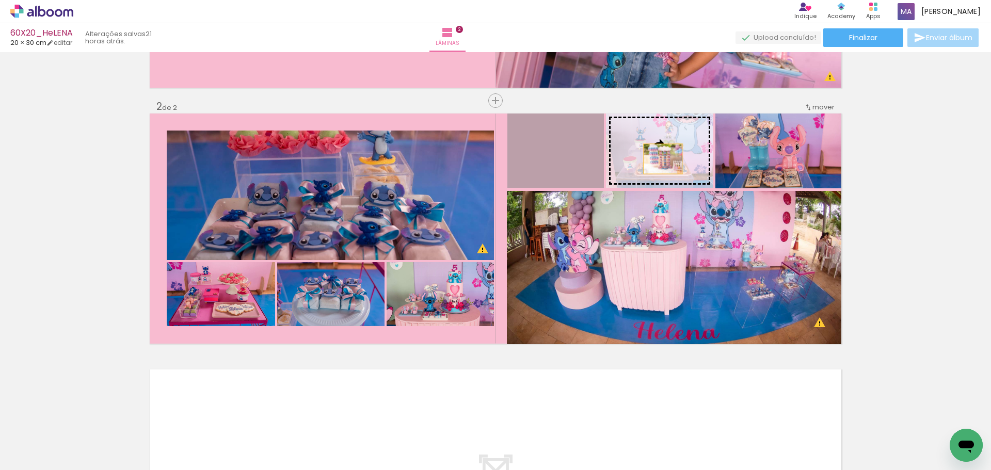
drag, startPoint x: 552, startPoint y: 167, endPoint x: 659, endPoint y: 159, distance: 107.7
click at [0, 0] on slot at bounding box center [0, 0] width 0 height 0
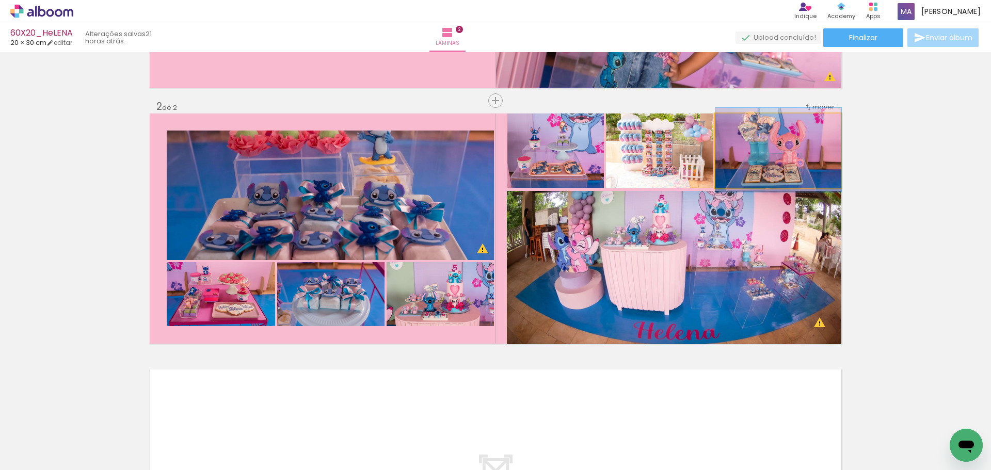
drag, startPoint x: 741, startPoint y: 153, endPoint x: 745, endPoint y: 149, distance: 5.8
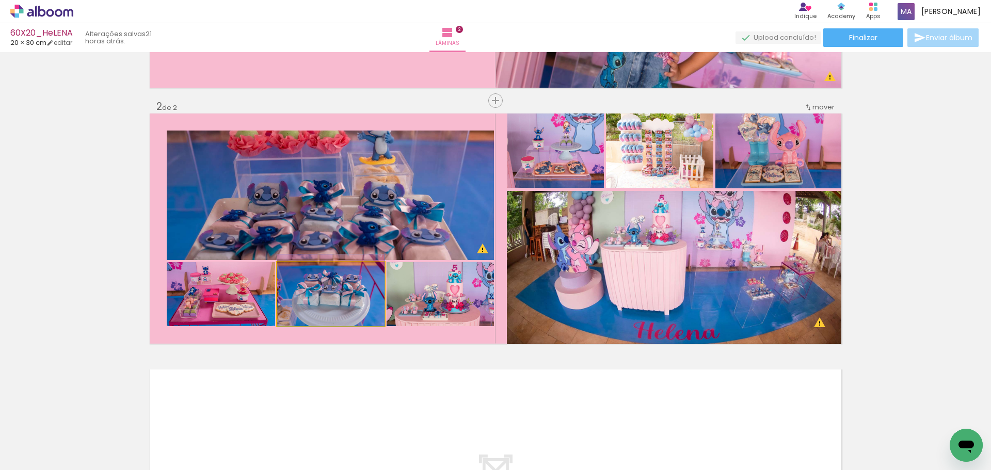
drag, startPoint x: 330, startPoint y: 292, endPoint x: 299, endPoint y: 292, distance: 31.0
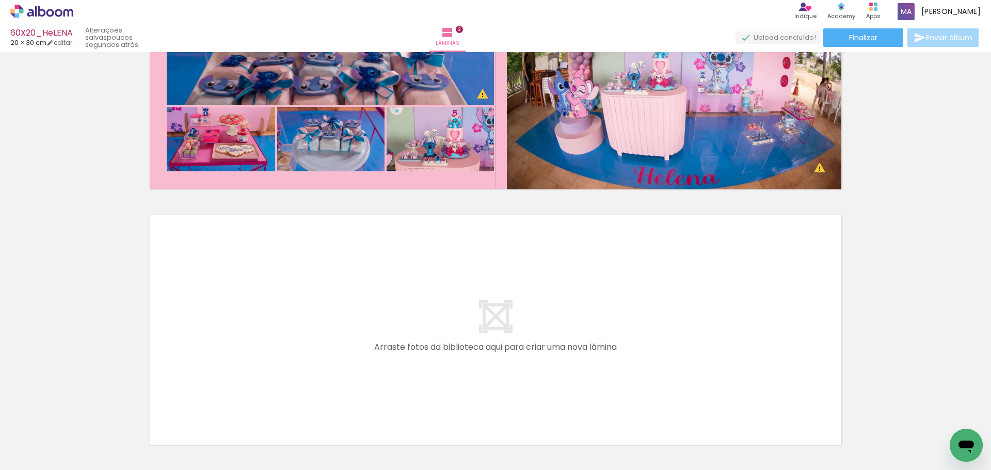
scroll to position [0, 3839]
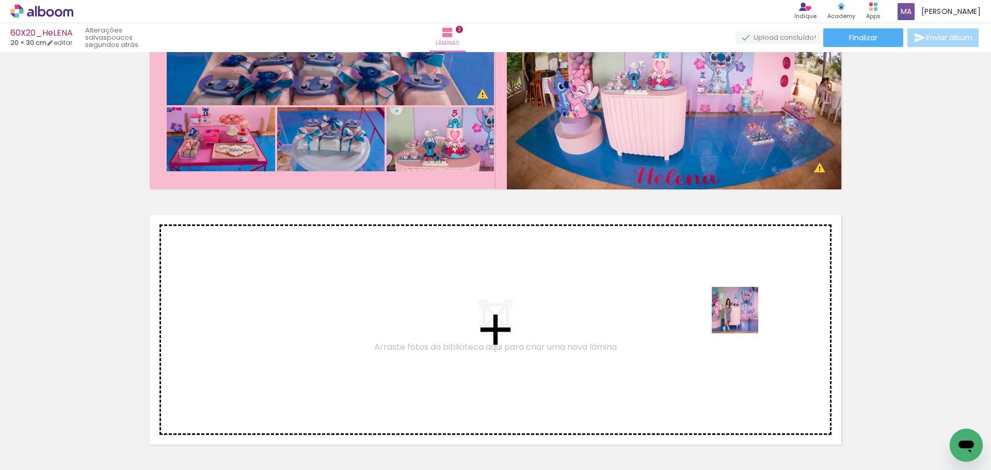
drag, startPoint x: 782, startPoint y: 438, endPoint x: 743, endPoint y: 318, distance: 126.1
click at [743, 318] on quentale-workspace at bounding box center [495, 235] width 991 height 470
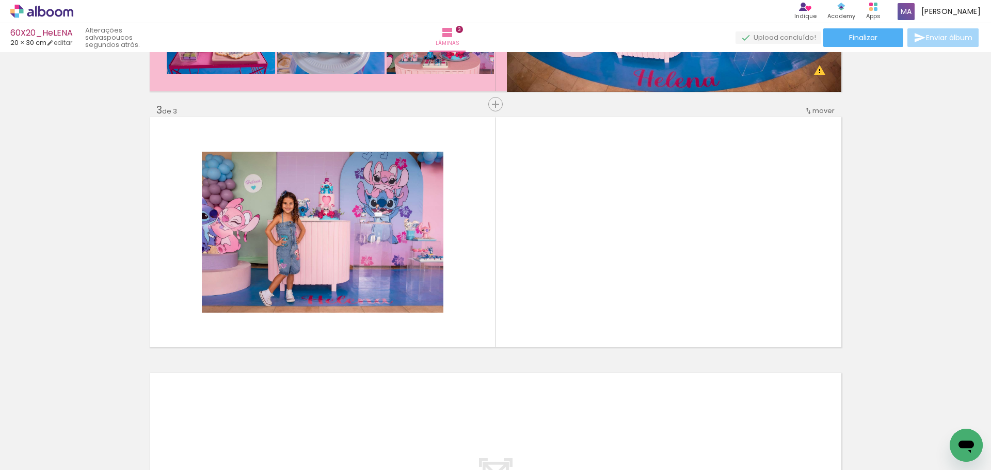
scroll to position [481, 0]
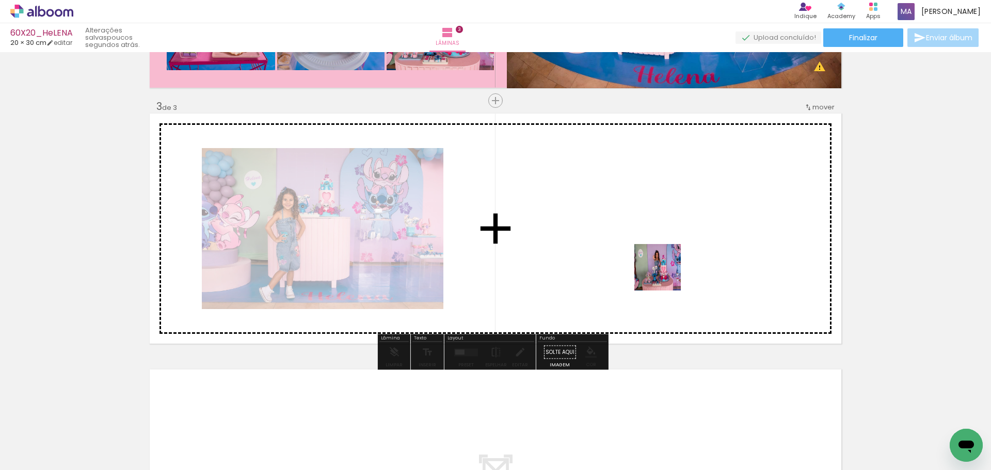
drag, startPoint x: 723, startPoint y: 438, endPoint x: 658, endPoint y: 424, distance: 66.1
click at [664, 273] on quentale-workspace at bounding box center [495, 235] width 991 height 470
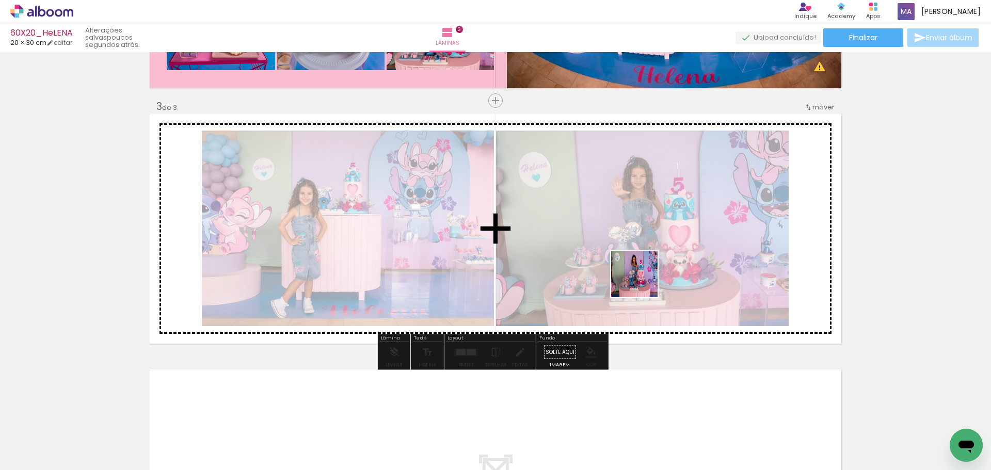
drag, startPoint x: 663, startPoint y: 436, endPoint x: 642, endPoint y: 279, distance: 157.9
click at [642, 279] on quentale-workspace at bounding box center [495, 235] width 991 height 470
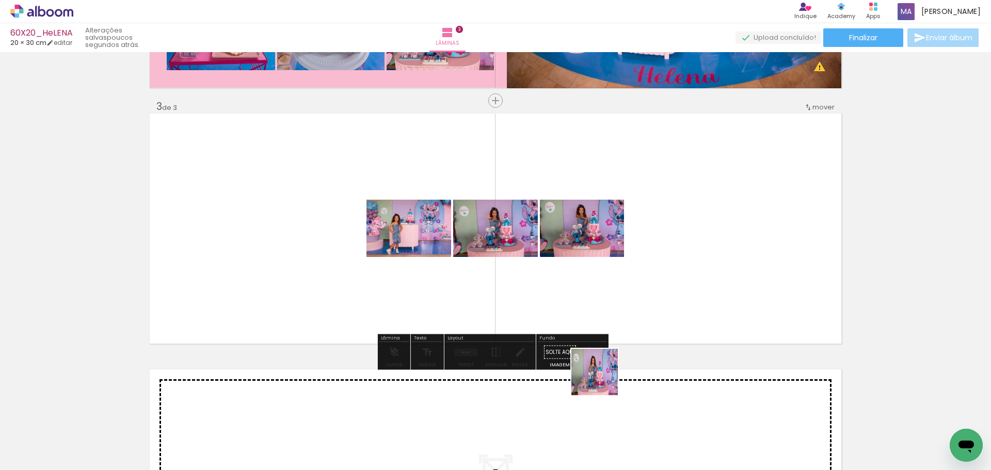
drag, startPoint x: 603, startPoint y: 439, endPoint x: 544, endPoint y: 436, distance: 58.9
click at [596, 302] on quentale-workspace at bounding box center [495, 235] width 991 height 470
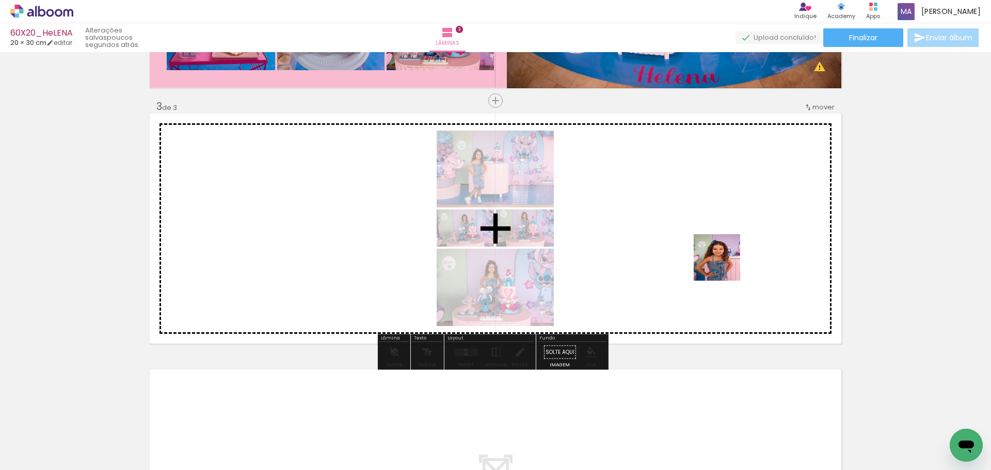
drag, startPoint x: 833, startPoint y: 445, endPoint x: 567, endPoint y: 334, distance: 288.2
click at [689, 256] on quentale-workspace at bounding box center [495, 235] width 991 height 470
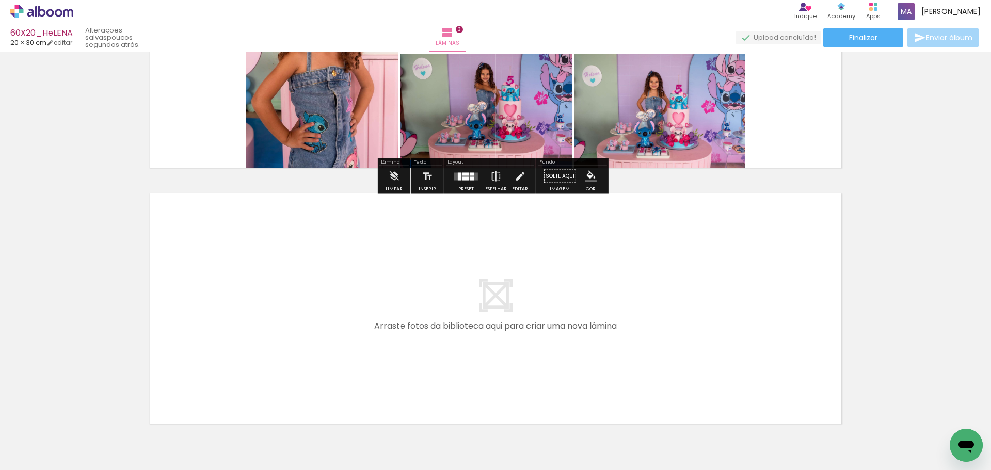
scroll to position [670, 0]
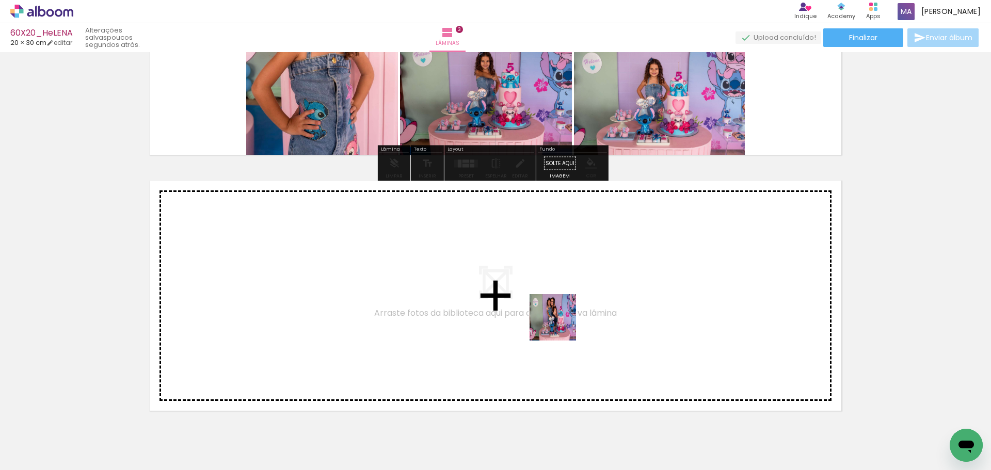
drag, startPoint x: 559, startPoint y: 336, endPoint x: 561, endPoint y: 325, distance: 11.0
click at [561, 325] on quentale-workspace at bounding box center [495, 235] width 991 height 470
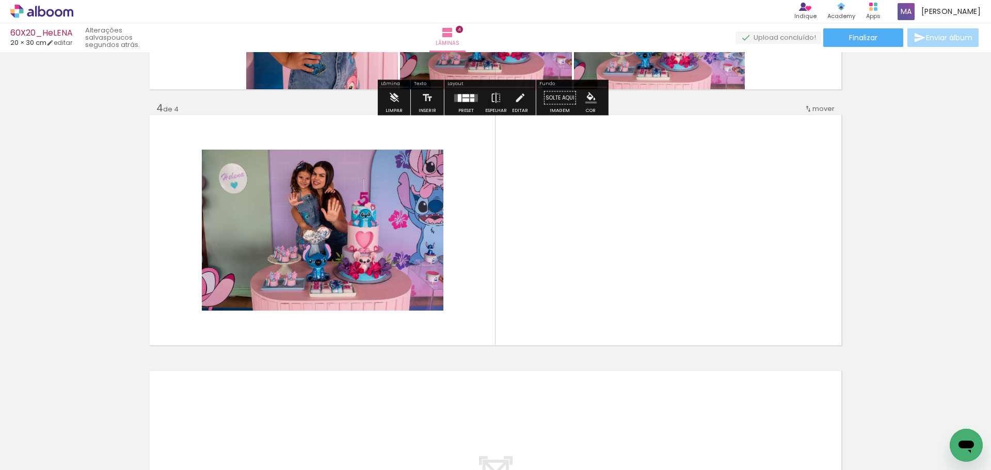
scroll to position [737, 0]
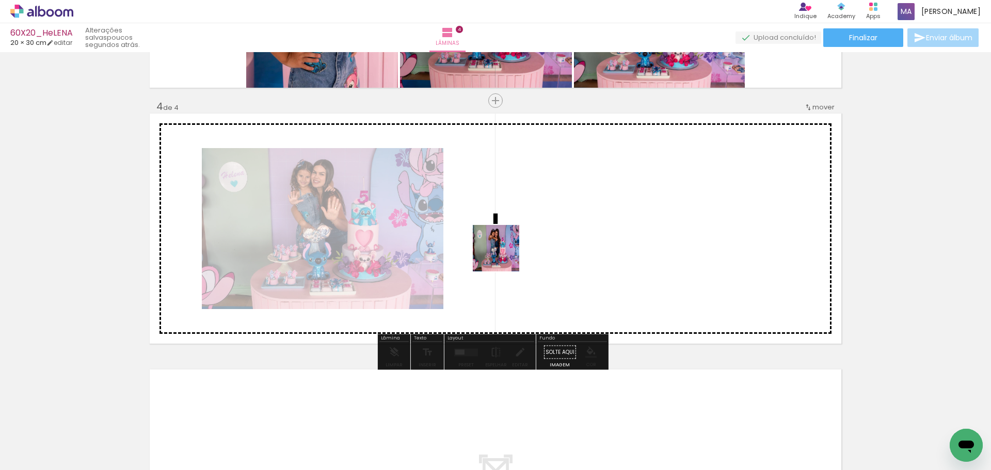
drag, startPoint x: 485, startPoint y: 436, endPoint x: 433, endPoint y: 429, distance: 52.7
click at [504, 256] on quentale-workspace at bounding box center [495, 235] width 991 height 470
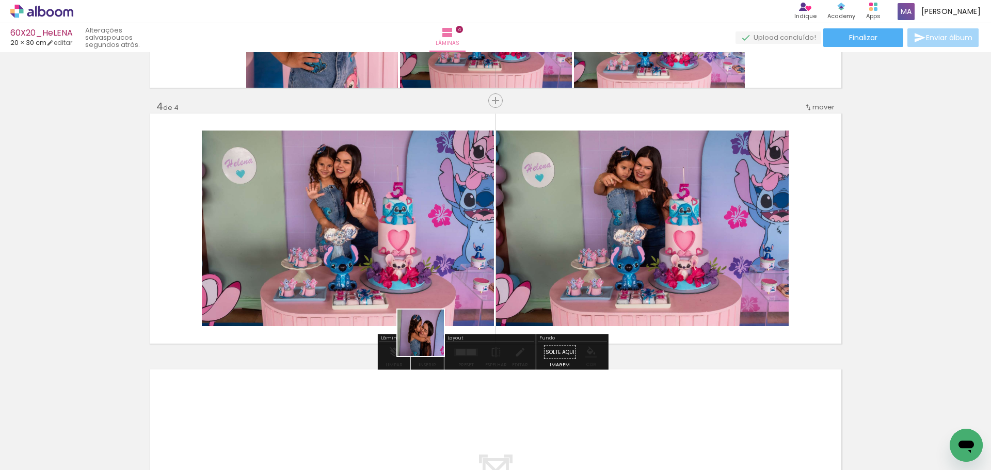
drag, startPoint x: 428, startPoint y: 415, endPoint x: 378, endPoint y: 436, distance: 53.7
click at [419, 273] on quentale-workspace at bounding box center [495, 235] width 991 height 470
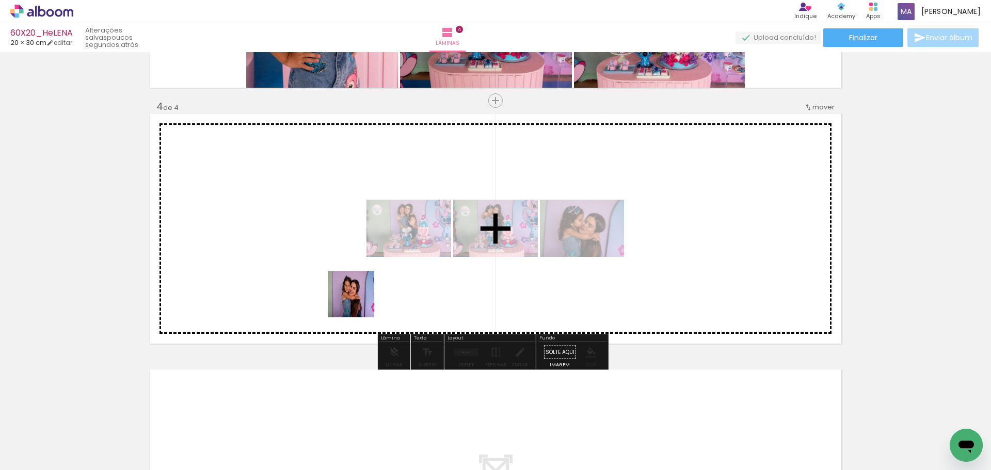
drag, startPoint x: 376, startPoint y: 436, endPoint x: 313, endPoint y: 440, distance: 63.2
click at [360, 309] on quentale-workspace at bounding box center [495, 235] width 991 height 470
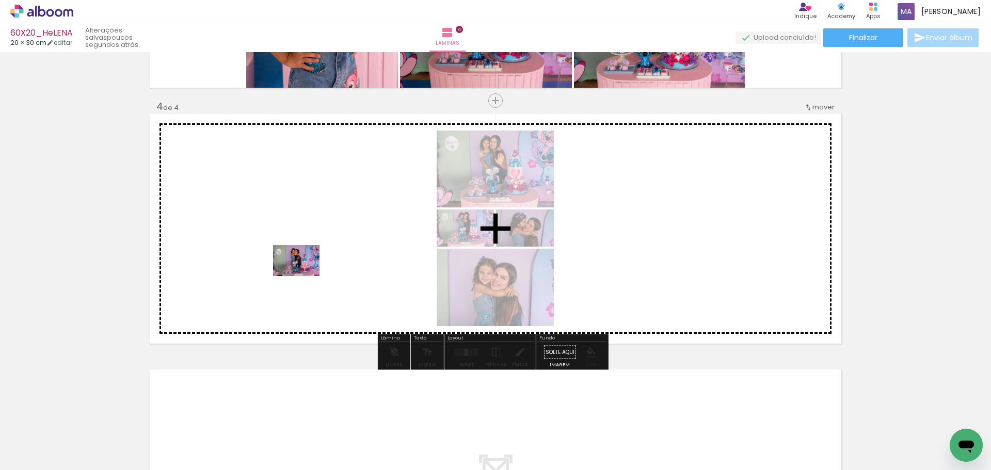
drag, startPoint x: 308, startPoint y: 424, endPoint x: 259, endPoint y: 431, distance: 49.0
click at [304, 277] on quentale-workspace at bounding box center [495, 235] width 991 height 470
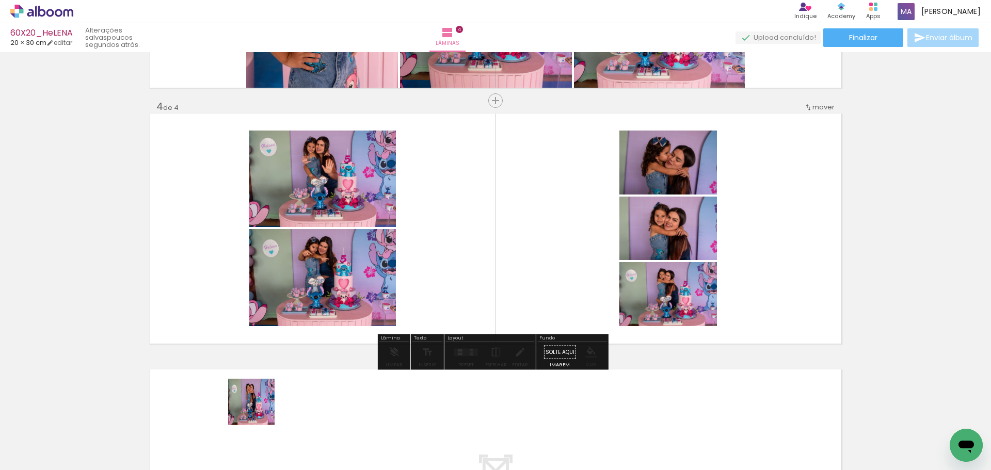
drag, startPoint x: 259, startPoint y: 431, endPoint x: 312, endPoint y: 295, distance: 145.7
click at [260, 302] on quentale-workspace at bounding box center [495, 235] width 991 height 470
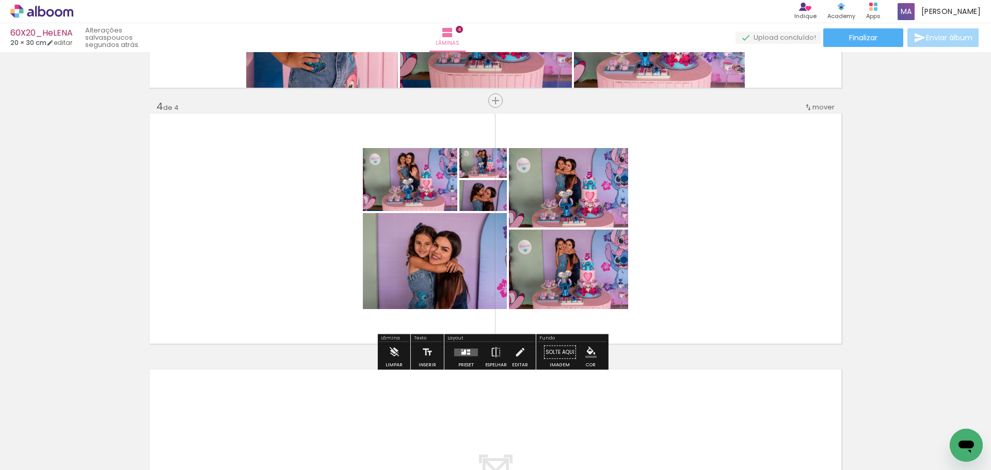
click at [458, 351] on quentale-layouter at bounding box center [466, 353] width 24 height 8
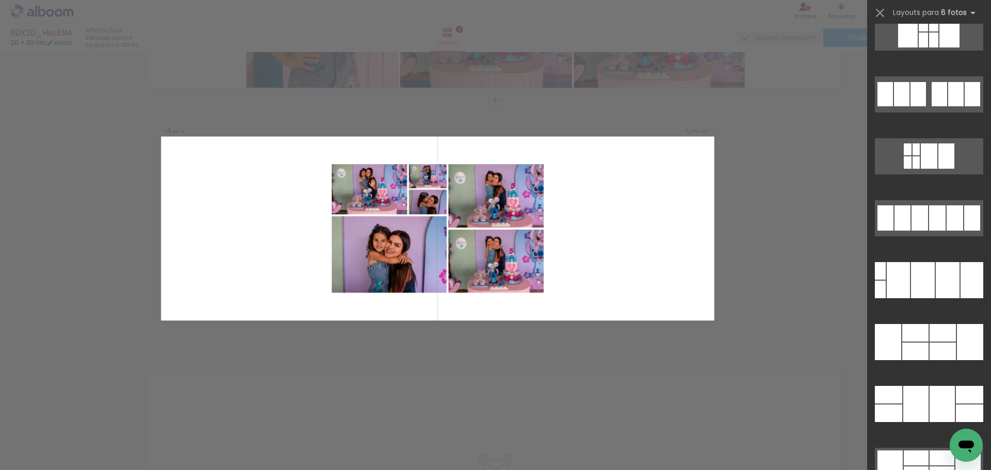
scroll to position [31637, 0]
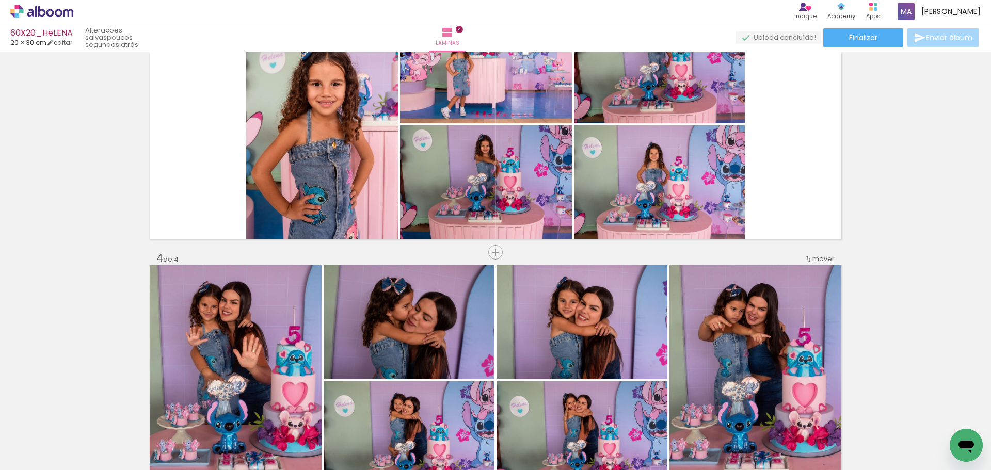
scroll to position [582, 0]
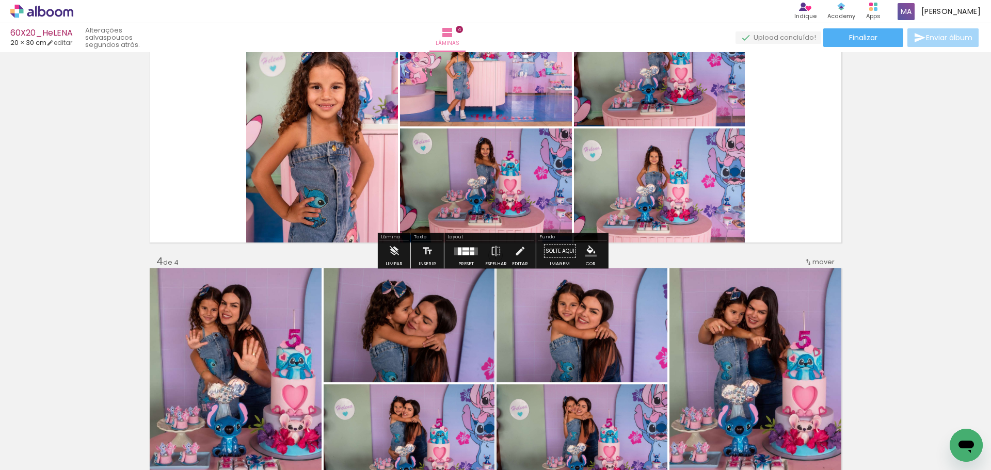
drag, startPoint x: 458, startPoint y: 251, endPoint x: 560, endPoint y: 271, distance: 104.1
click at [458, 252] on div at bounding box center [460, 251] width 4 height 8
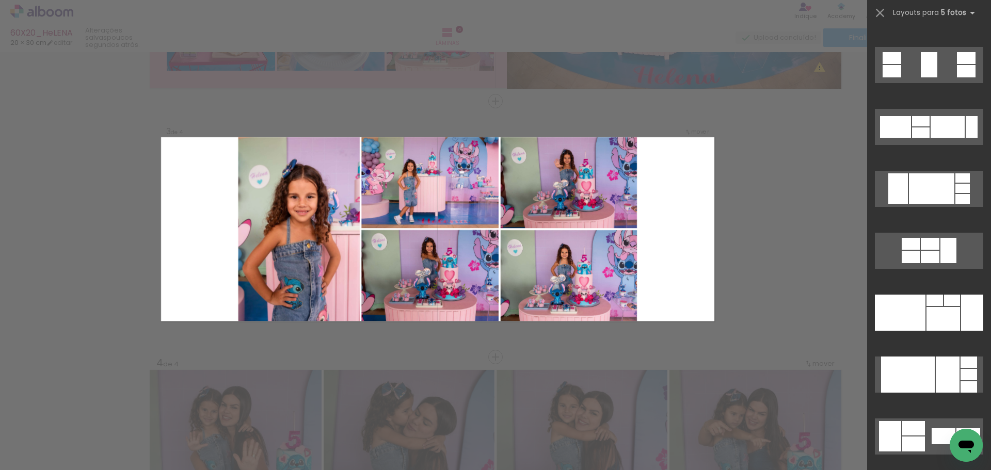
scroll to position [5287, 0]
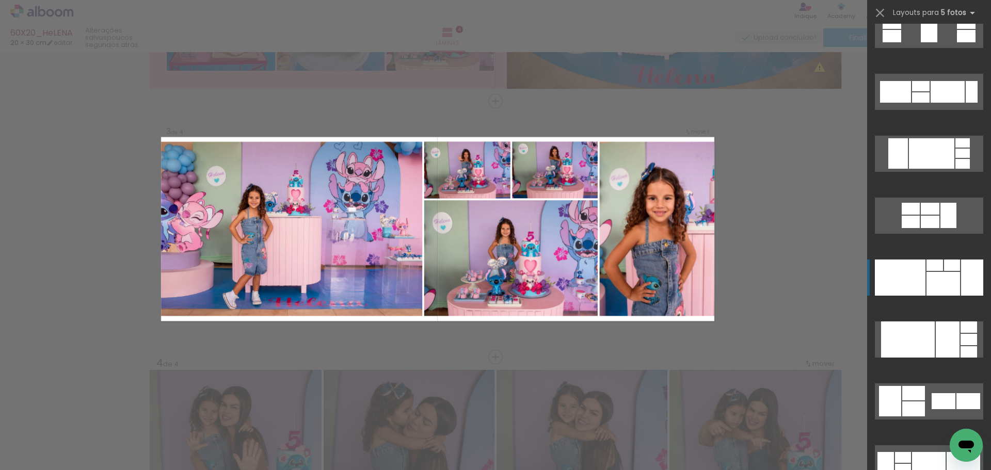
drag, startPoint x: 906, startPoint y: 271, endPoint x: 896, endPoint y: 270, distance: 10.4
click at [902, 386] on div at bounding box center [890, 401] width 22 height 30
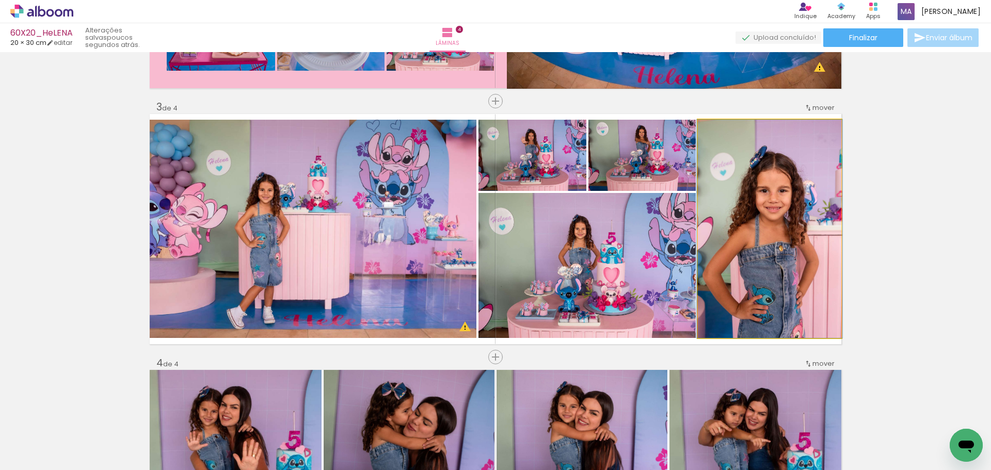
click at [793, 244] on quentale-photo at bounding box center [770, 229] width 144 height 218
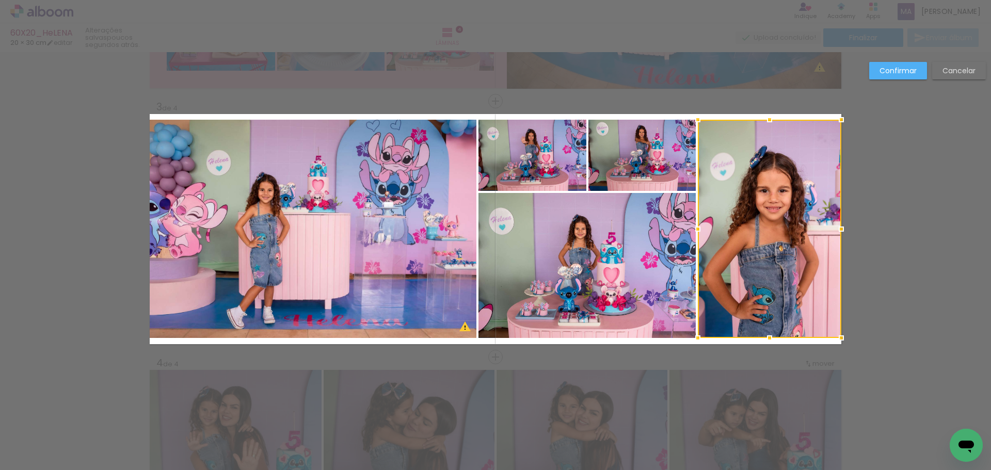
scroll to position [481, 0]
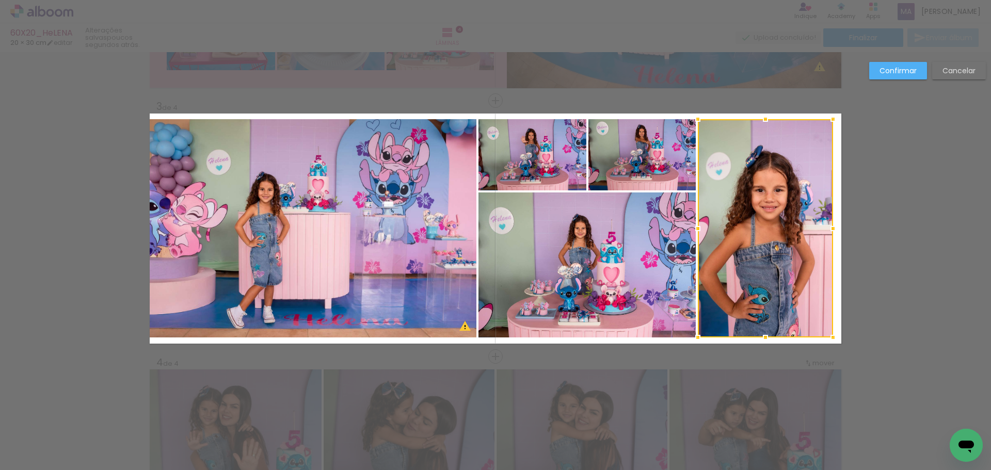
drag, startPoint x: 837, startPoint y: 232, endPoint x: 828, endPoint y: 234, distance: 9.4
click at [828, 233] on div at bounding box center [833, 228] width 21 height 21
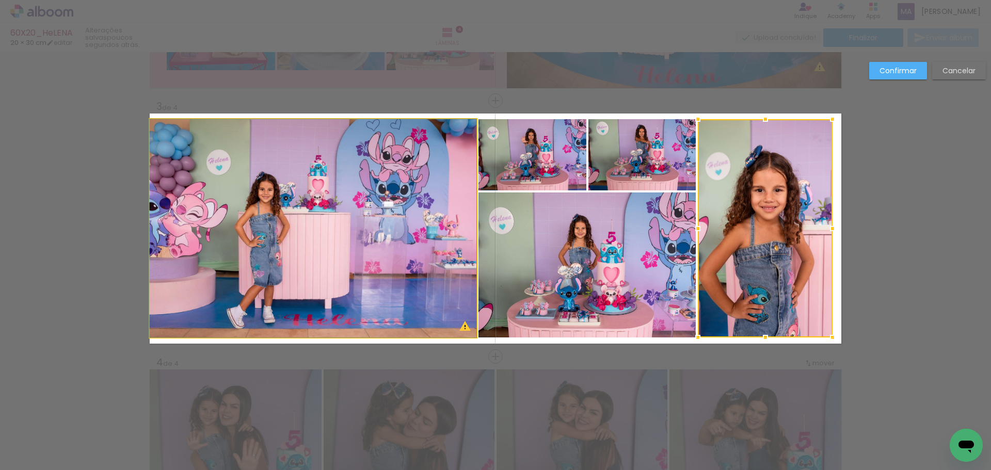
drag, startPoint x: 215, startPoint y: 225, endPoint x: 187, endPoint y: 229, distance: 28.2
click at [216, 226] on quentale-photo at bounding box center [313, 228] width 327 height 218
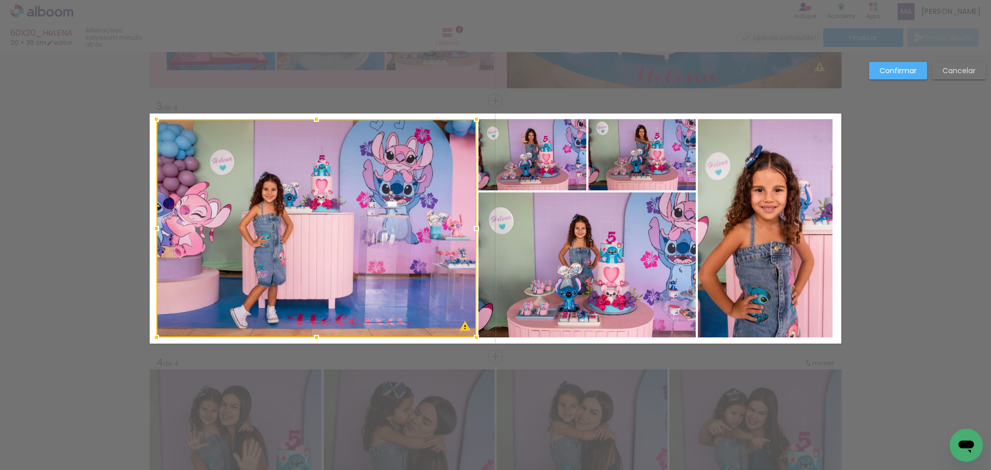
drag, startPoint x: 150, startPoint y: 229, endPoint x: 156, endPoint y: 230, distance: 6.8
click at [156, 230] on div at bounding box center [156, 228] width 21 height 21
click at [0, 0] on slot "Confirmar" at bounding box center [0, 0] width 0 height 0
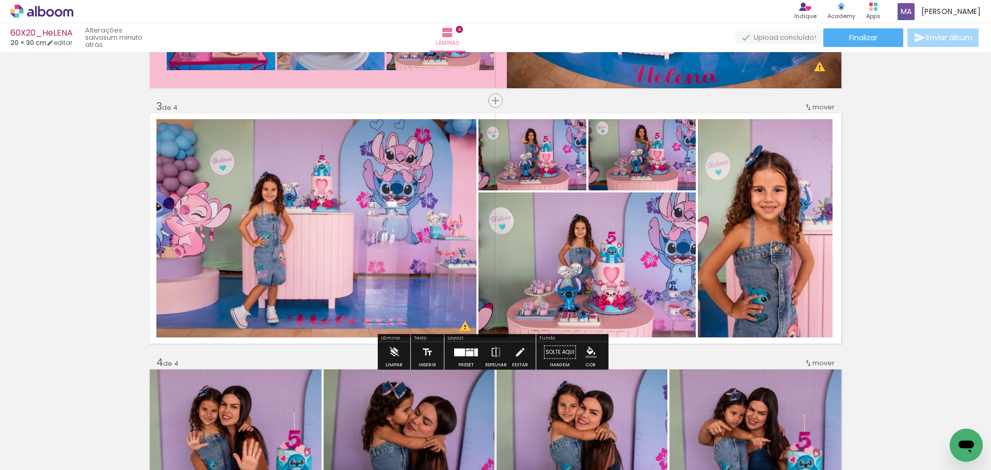
click at [590, 352] on iron-icon "color picker" at bounding box center [591, 352] width 11 height 11
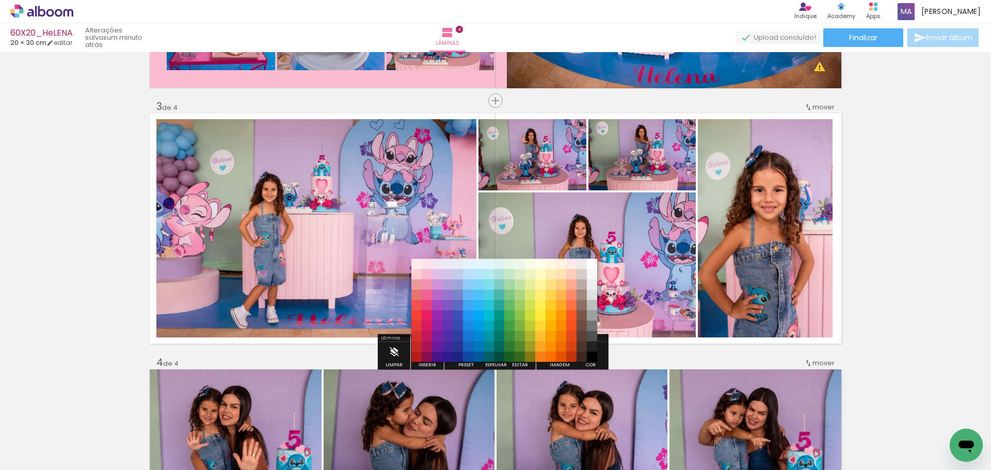
drag, startPoint x: 424, startPoint y: 285, endPoint x: 445, endPoint y: 298, distance: 24.6
click at [424, 285] on paper-item "#f48fb1" at bounding box center [427, 285] width 10 height 10
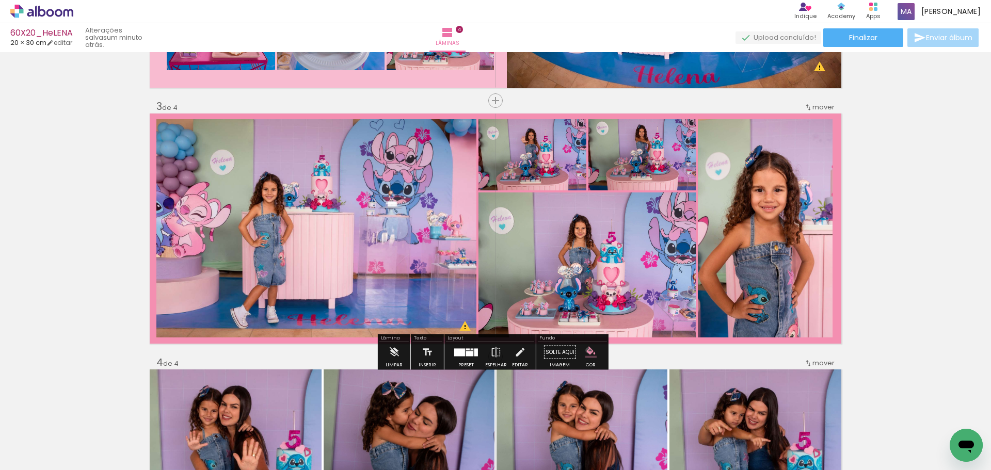
click at [586, 351] on iron-icon "color picker" at bounding box center [591, 352] width 11 height 11
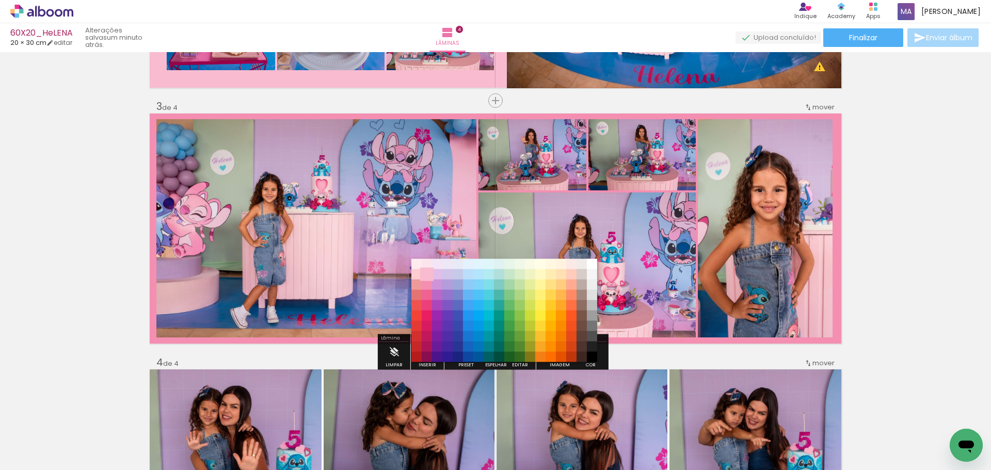
click at [426, 273] on paper-item "#f8bbd0" at bounding box center [427, 275] width 10 height 10
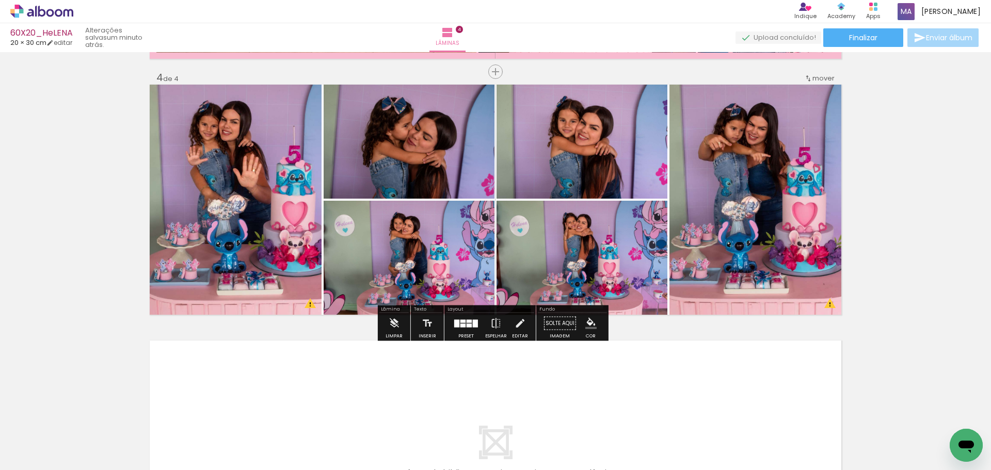
scroll to position [791, 0]
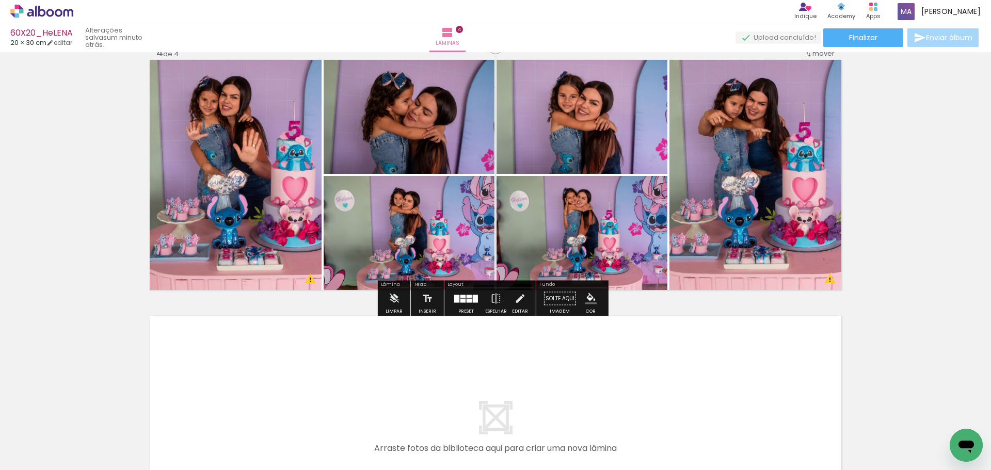
click at [586, 297] on iron-icon "color picker" at bounding box center [591, 298] width 11 height 11
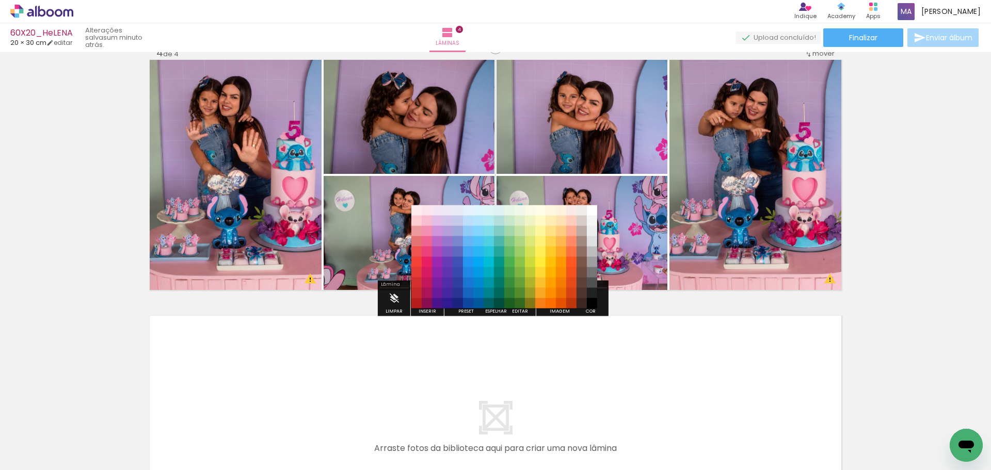
drag, startPoint x: 428, startPoint y: 230, endPoint x: 500, endPoint y: 271, distance: 83.0
click at [430, 231] on paper-item "#f48fb1" at bounding box center [427, 231] width 10 height 10
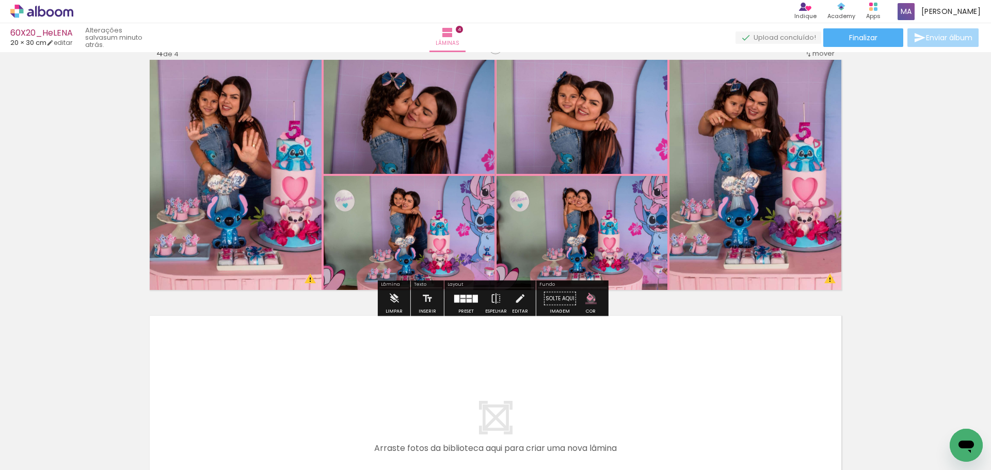
click at [588, 299] on iron-icon "color picker" at bounding box center [591, 298] width 11 height 11
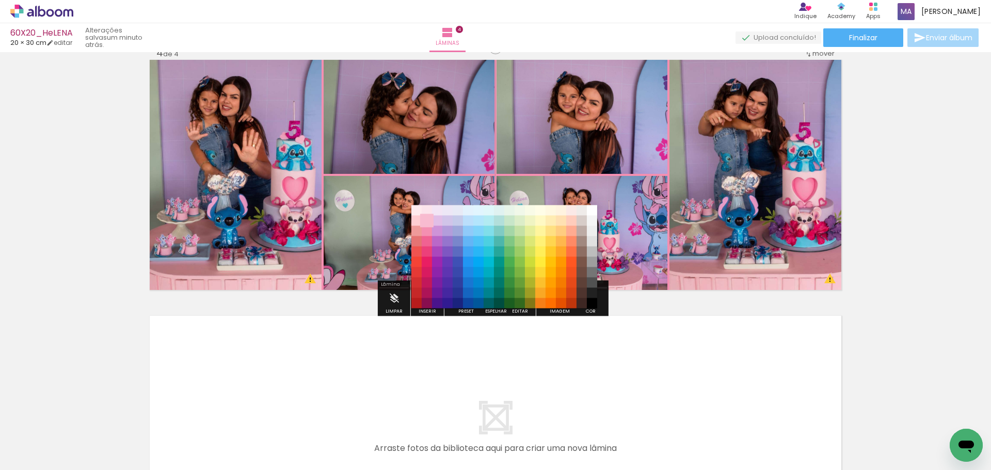
click at [426, 219] on paper-item "#f8bbd0" at bounding box center [427, 221] width 10 height 10
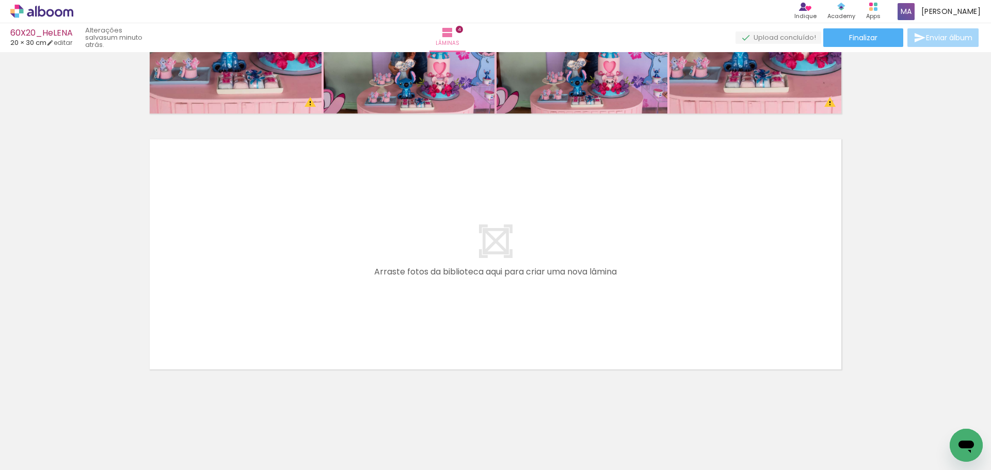
scroll to position [0, 2291]
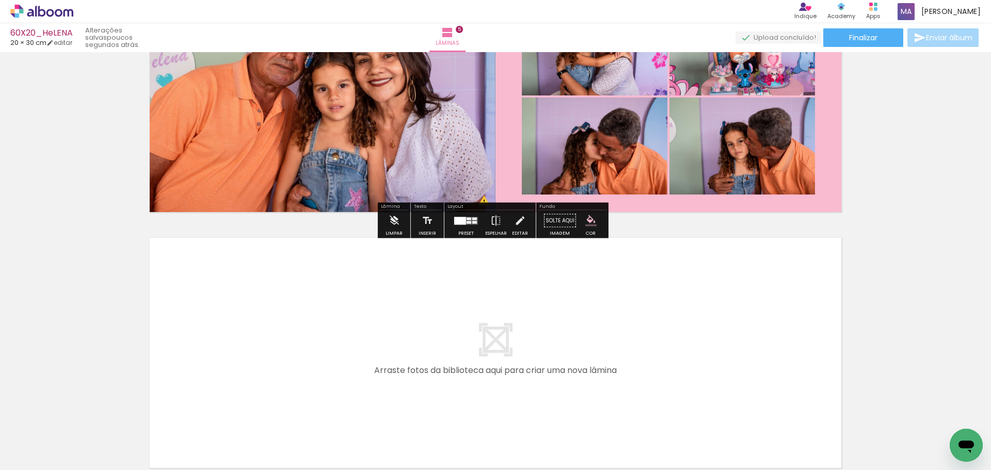
scroll to position [1131, 0]
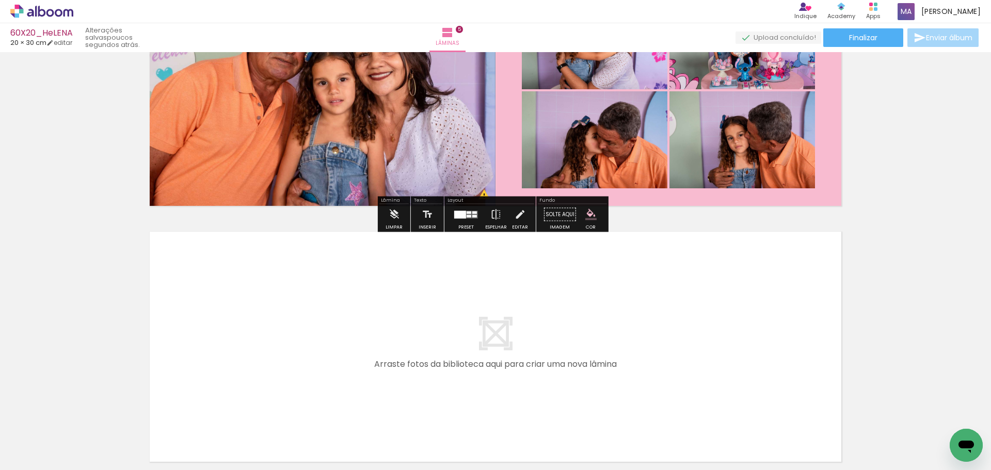
drag, startPoint x: 523, startPoint y: 431, endPoint x: 561, endPoint y: 431, distance: 38.2
click at [523, 349] on quentale-workspace at bounding box center [495, 235] width 991 height 470
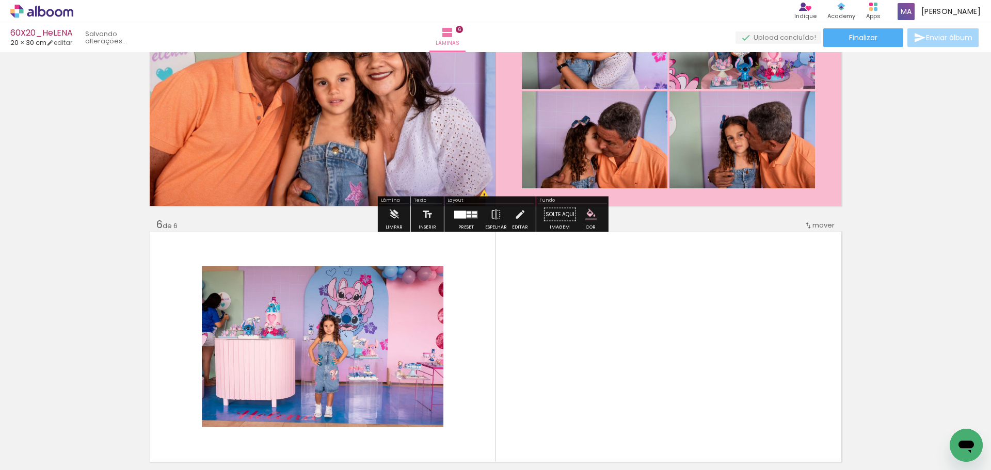
scroll to position [1249, 0]
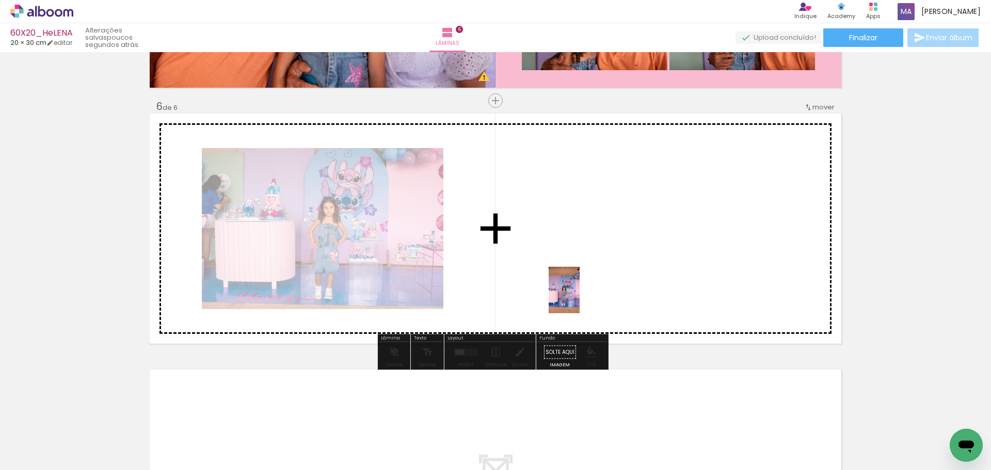
drag, startPoint x: 578, startPoint y: 437, endPoint x: 580, endPoint y: 298, distance: 138.9
click at [580, 298] on quentale-workspace at bounding box center [495, 235] width 991 height 470
